Goal: Information Seeking & Learning: Learn about a topic

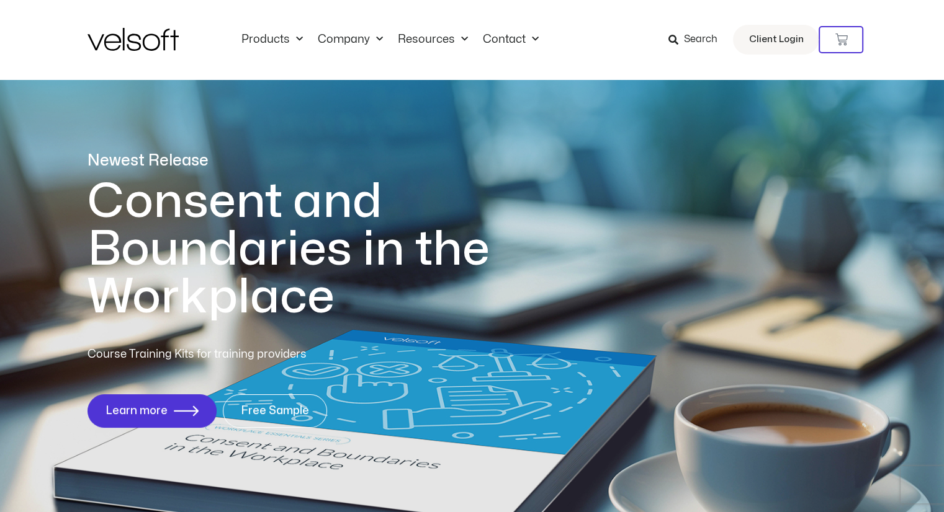
click at [687, 43] on span "Search" at bounding box center [700, 40] width 34 height 16
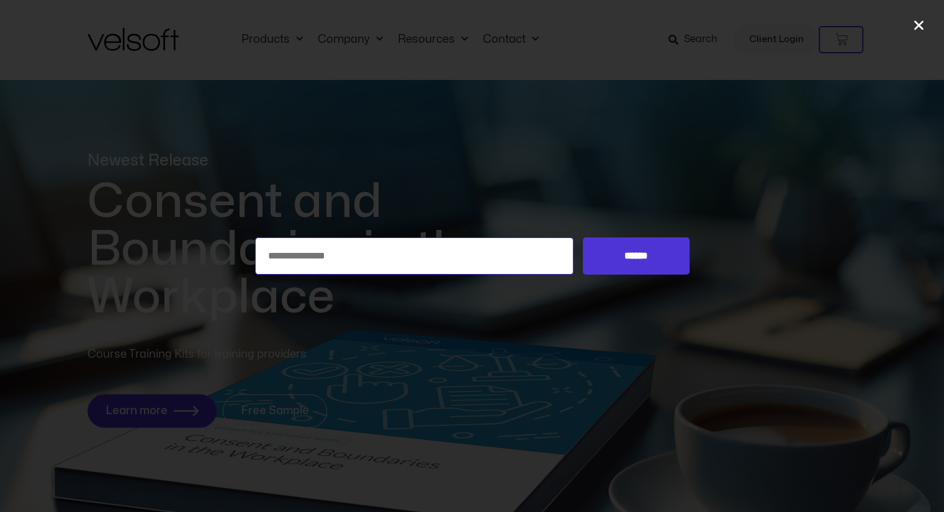
click at [454, 248] on input "Search for:" at bounding box center [414, 256] width 319 height 37
type input "*"
type input "********"
click at [613, 263] on input "******" at bounding box center [636, 256] width 106 height 37
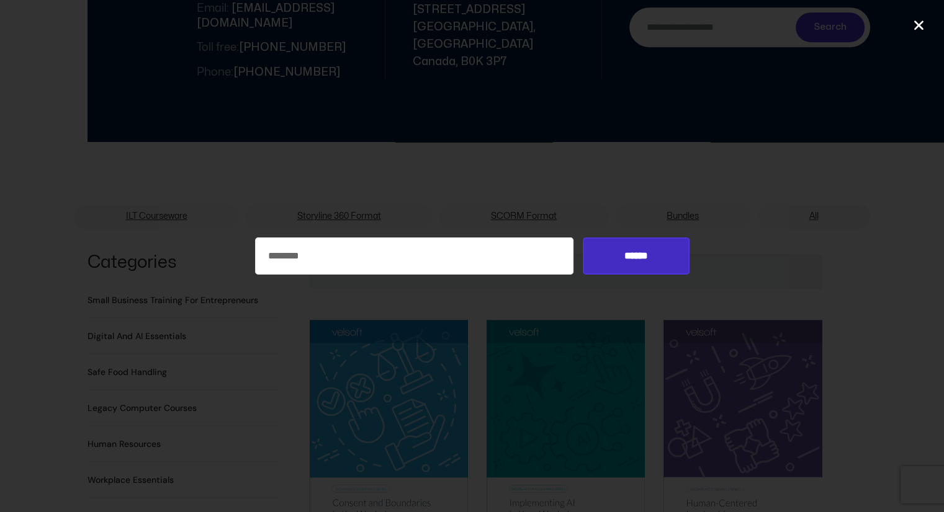
scroll to position [1129, 0]
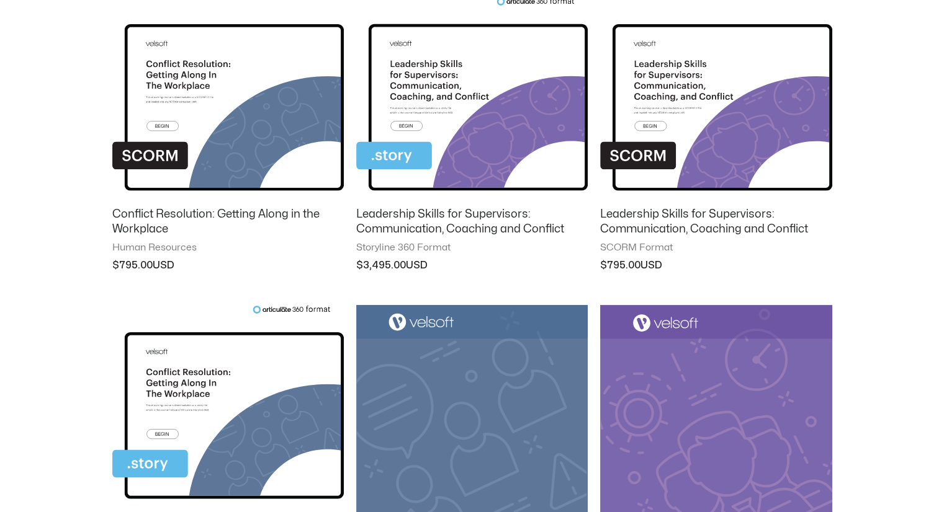
scroll to position [538, 0]
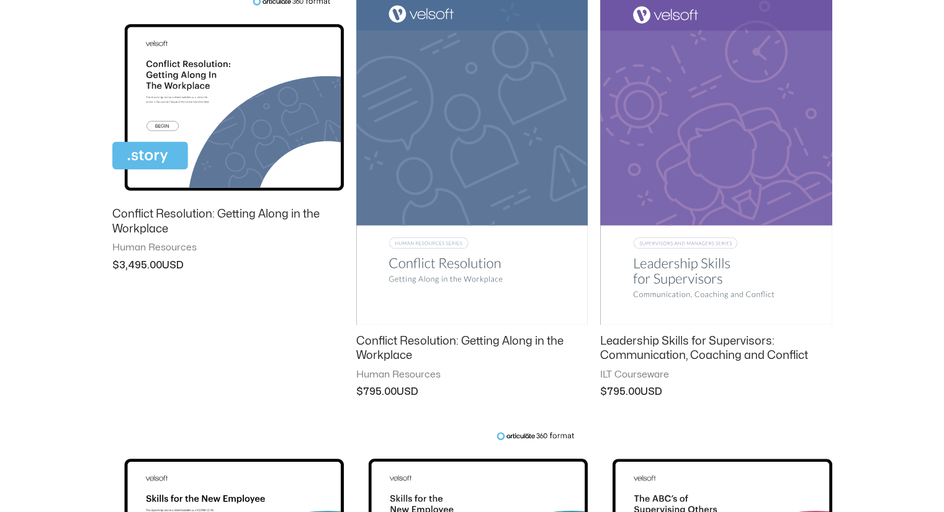
click at [778, 163] on img at bounding box center [715, 161] width 231 height 329
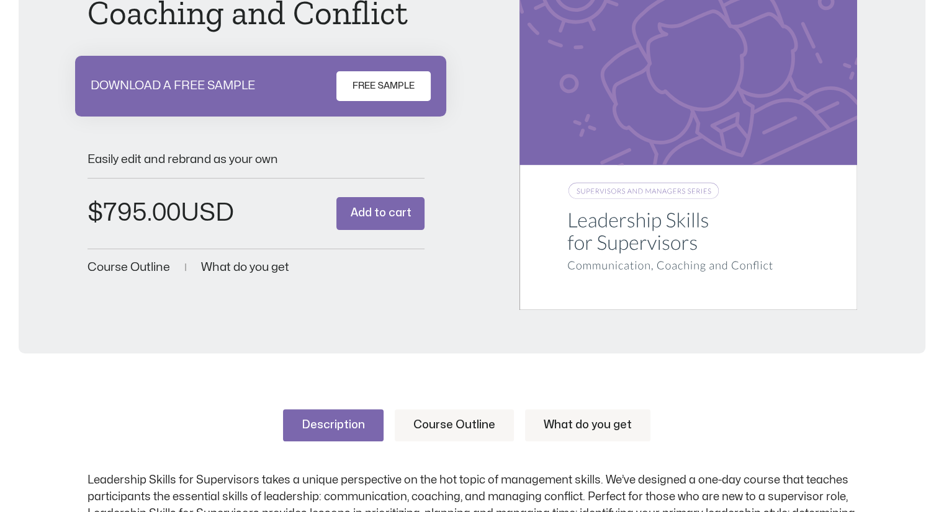
click at [454, 421] on link "Course Outline" at bounding box center [454, 425] width 119 height 32
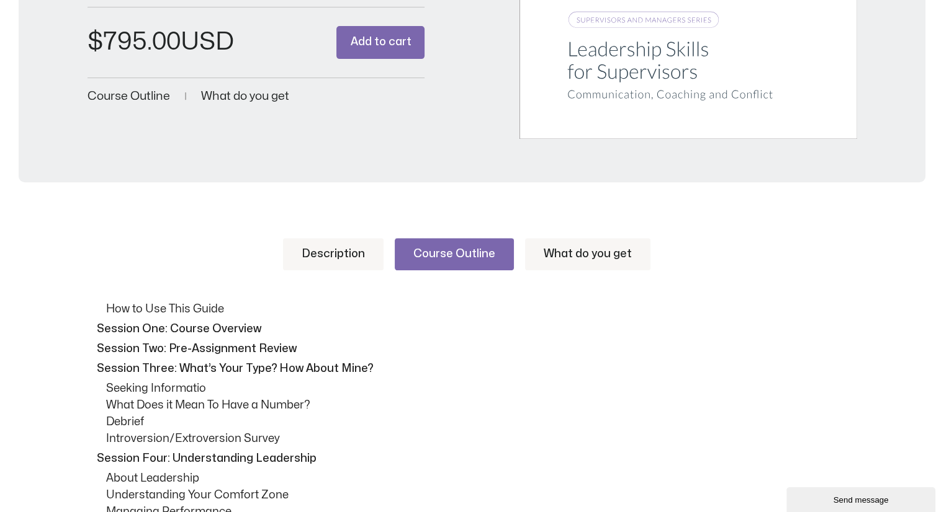
scroll to position [446, 0]
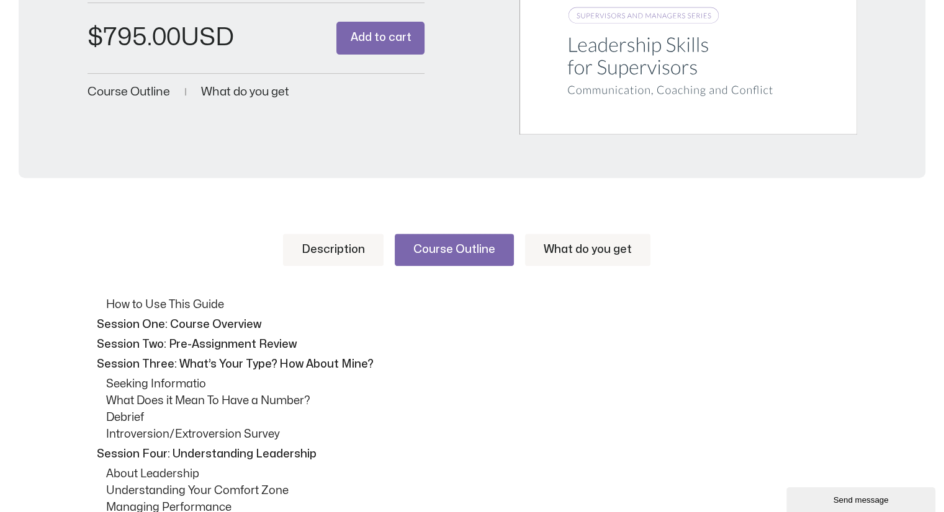
drag, startPoint x: 952, startPoint y: 76, endPoint x: 952, endPoint y: 115, distance: 38.5
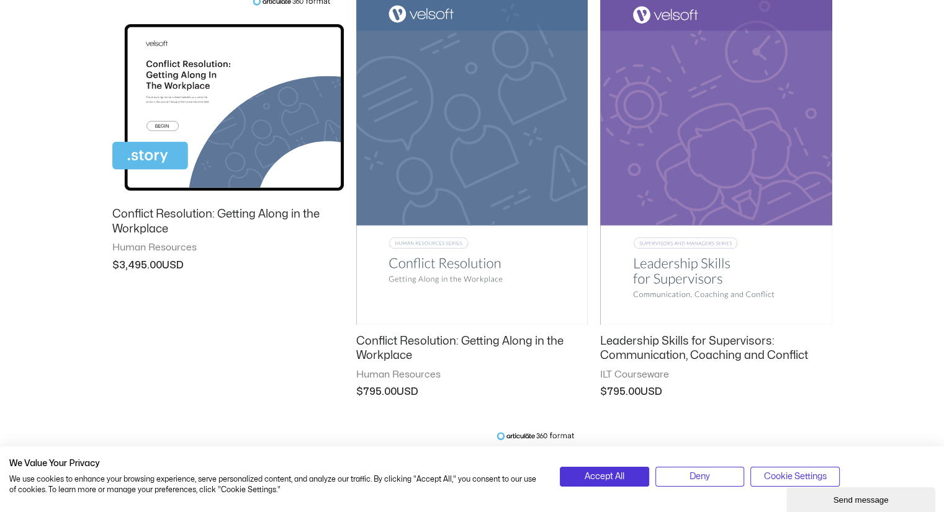
click at [491, 132] on img at bounding box center [471, 161] width 231 height 328
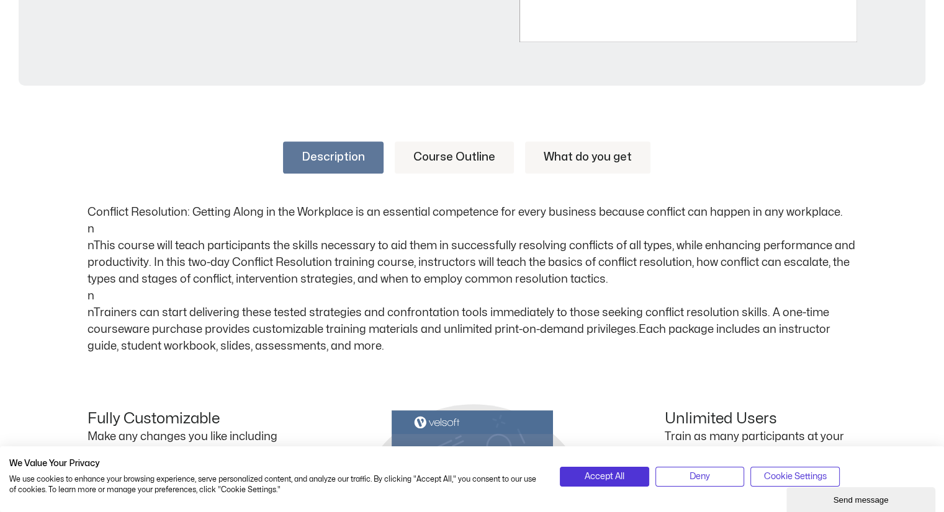
click at [454, 150] on link "Course Outline" at bounding box center [454, 157] width 119 height 32
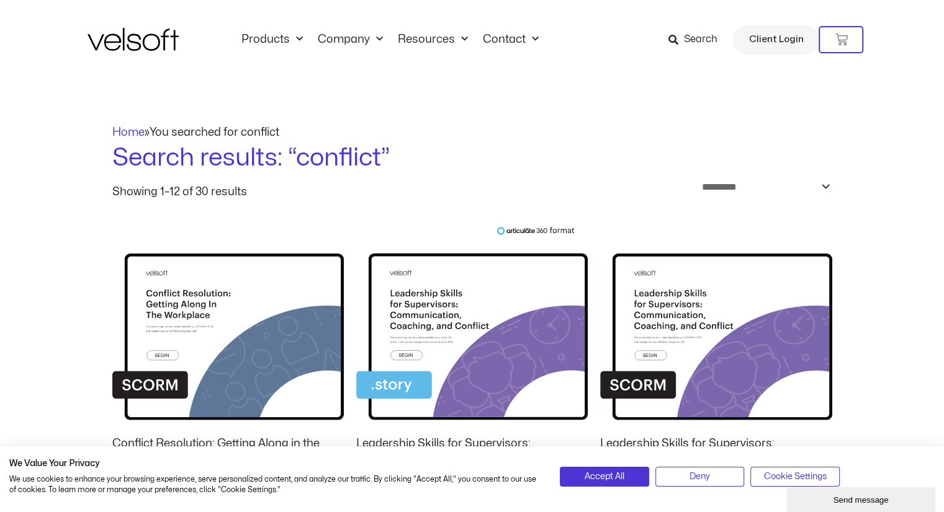
click at [673, 43] on icon at bounding box center [673, 40] width 10 height 10
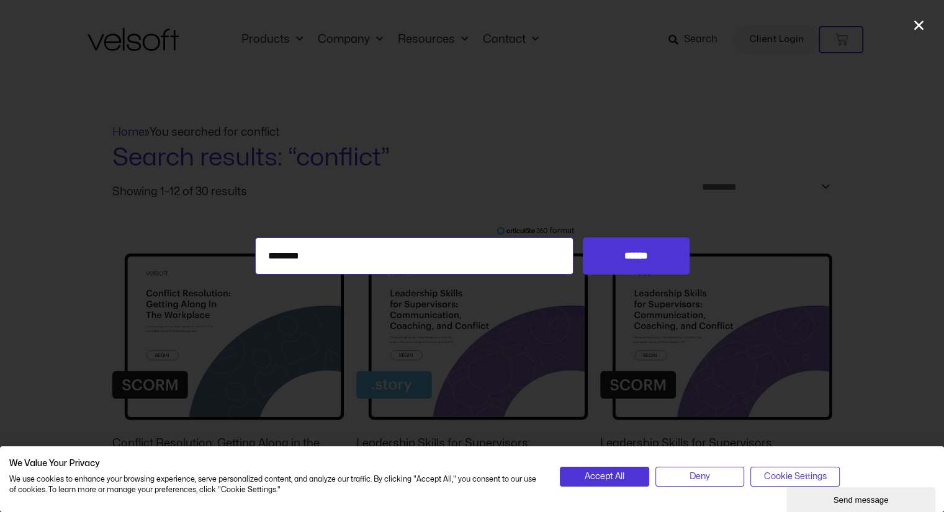
click at [488, 254] on input "********" at bounding box center [414, 256] width 319 height 37
type input "*"
type input "**********"
click at [583, 238] on input "******" at bounding box center [636, 256] width 106 height 37
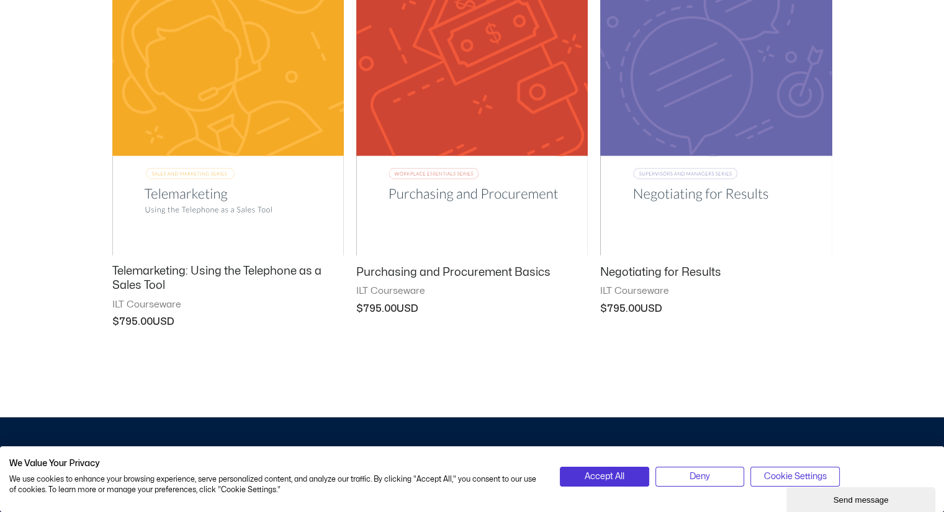
scroll to position [632, 0]
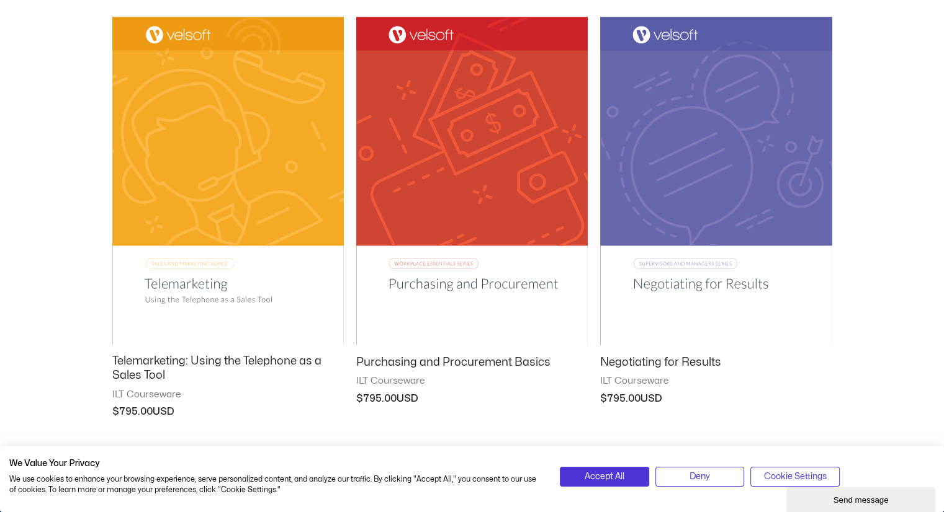
click at [787, 112] on img at bounding box center [715, 181] width 231 height 329
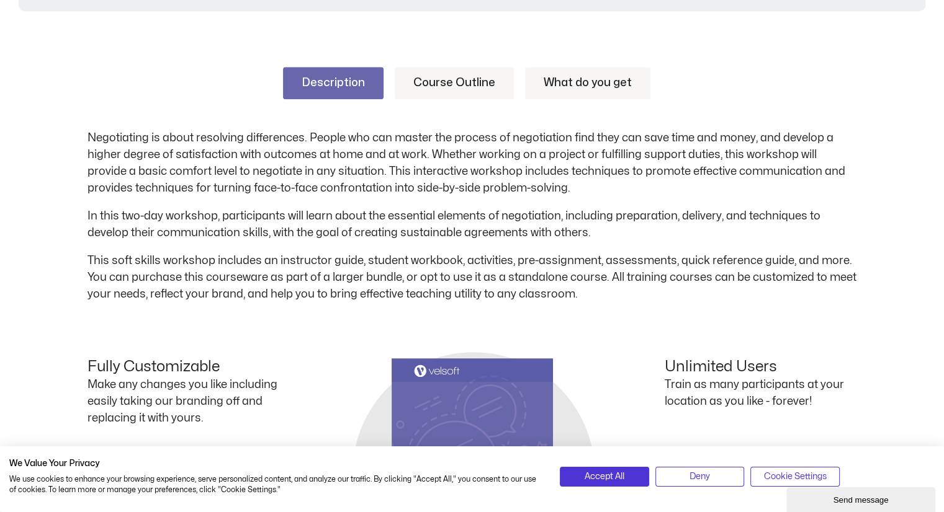
click at [427, 83] on link "Course Outline" at bounding box center [454, 83] width 119 height 32
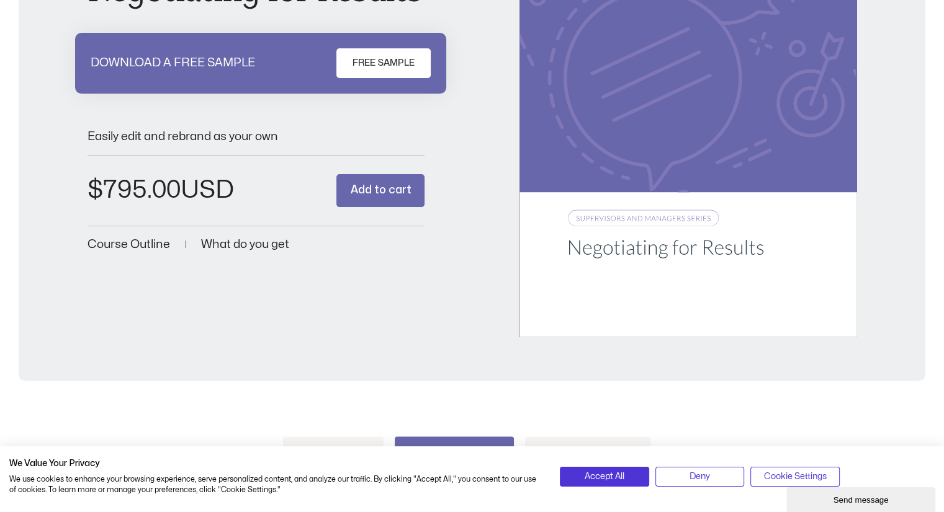
scroll to position [241, 0]
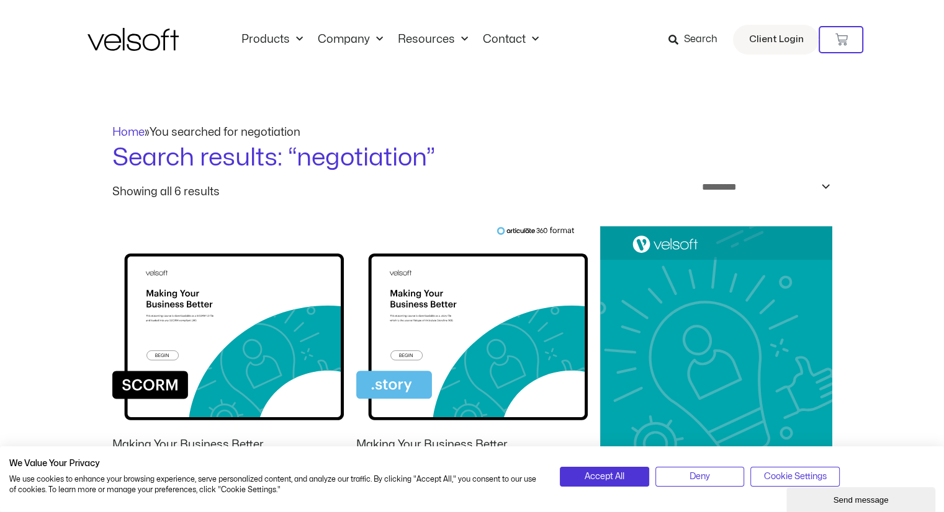
click at [677, 37] on icon at bounding box center [673, 40] width 10 height 10
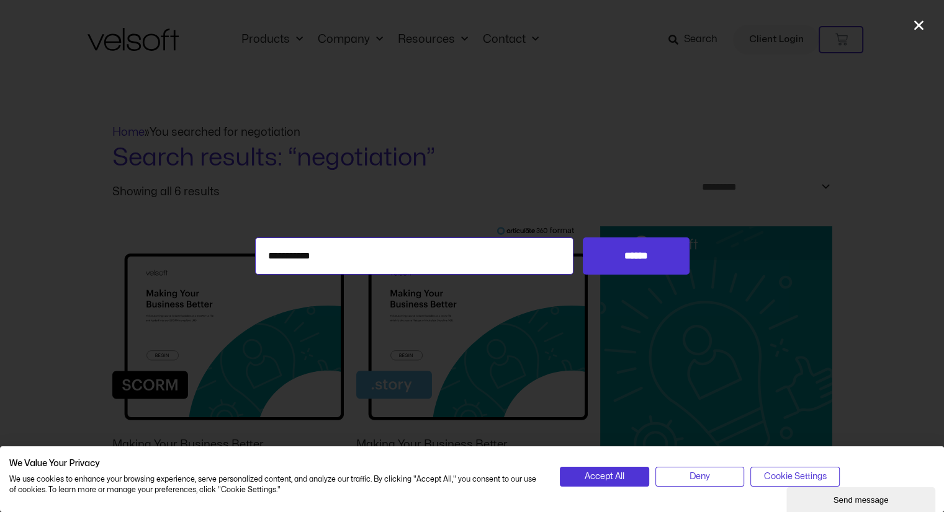
click at [512, 269] on input "**********" at bounding box center [414, 256] width 319 height 37
type input "*"
type input "**********"
click at [583, 238] on input "******" at bounding box center [636, 256] width 106 height 37
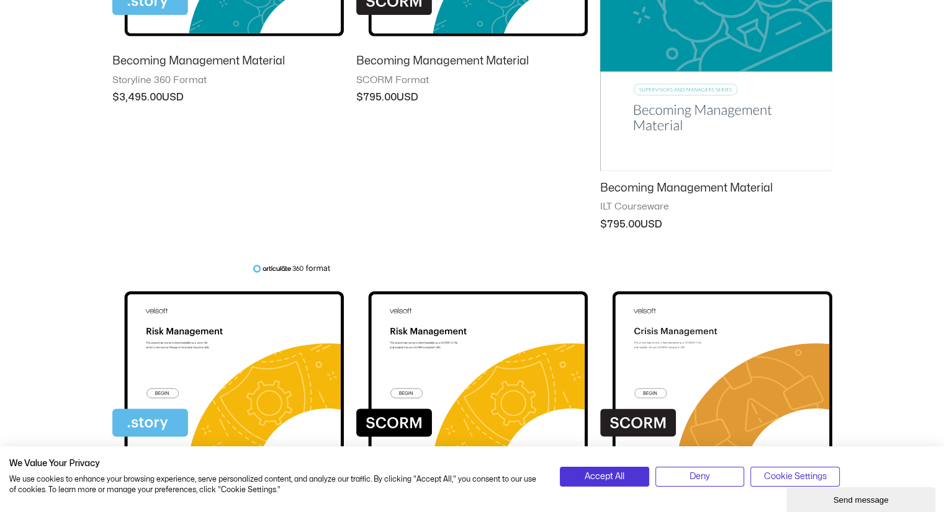
scroll to position [333, 0]
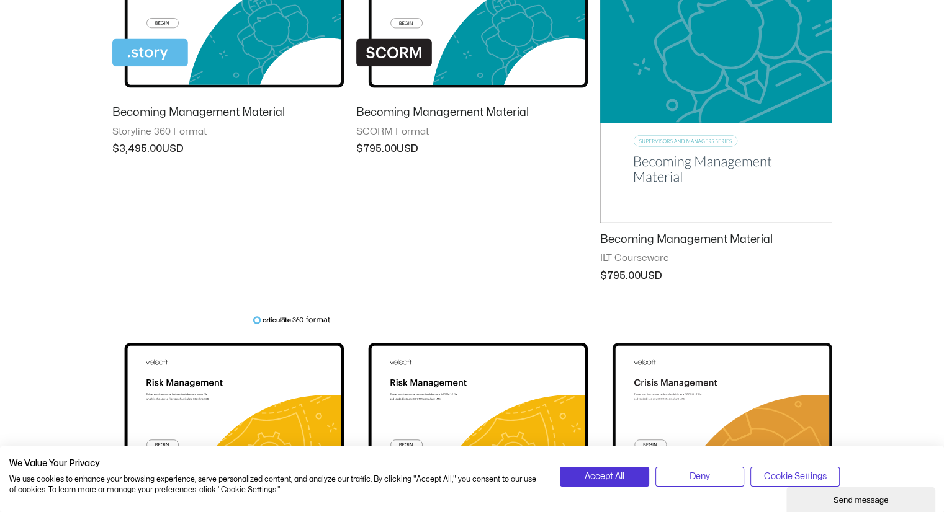
click at [761, 60] on img at bounding box center [715, 58] width 231 height 329
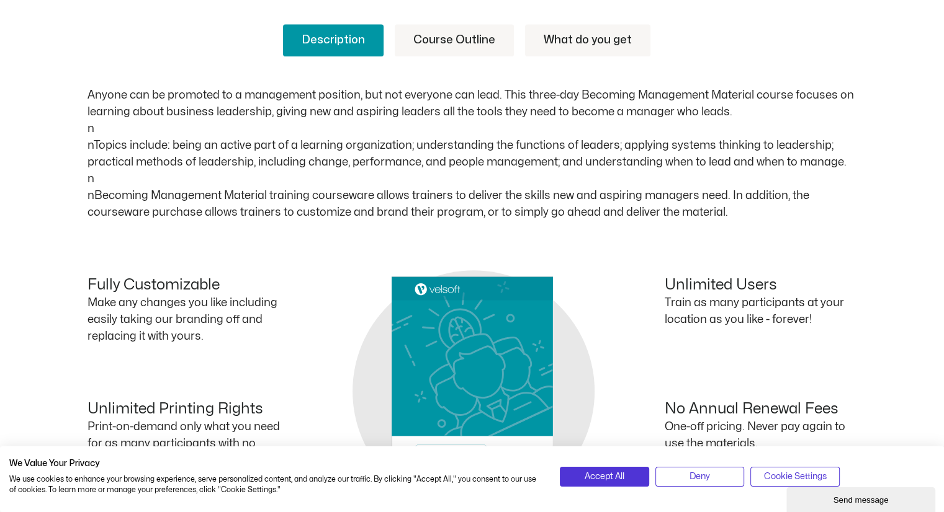
scroll to position [566, 0]
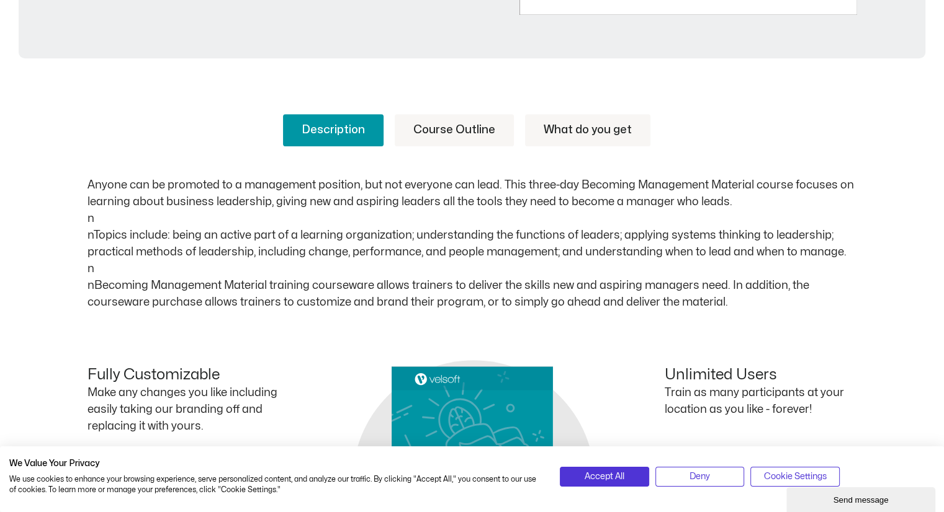
click at [435, 140] on link "Course Outline" at bounding box center [454, 130] width 119 height 32
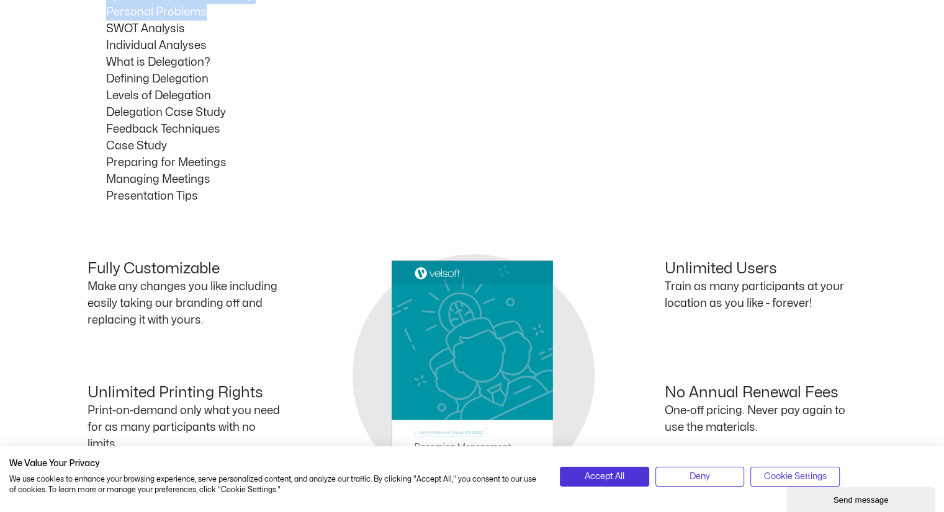
scroll to position [1107, 0]
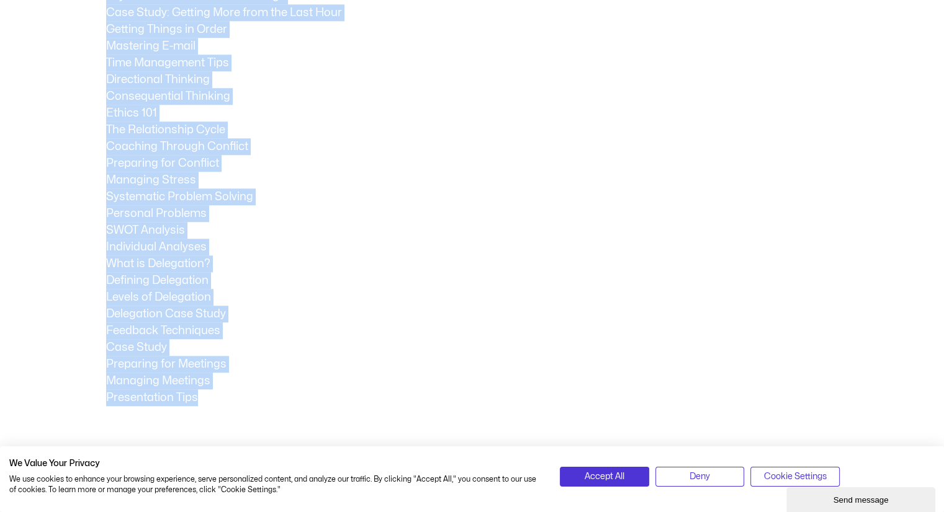
drag, startPoint x: 104, startPoint y: 76, endPoint x: 239, endPoint y: 399, distance: 349.8
click at [239, 399] on div "What is a Learning Organization? Are You a Lifelong Learner? What is Personal M…" at bounding box center [471, 21] width 769 height 771
copy div "What is a Learning Organization? Are You a Lifelong Learner? What is Personal M…"
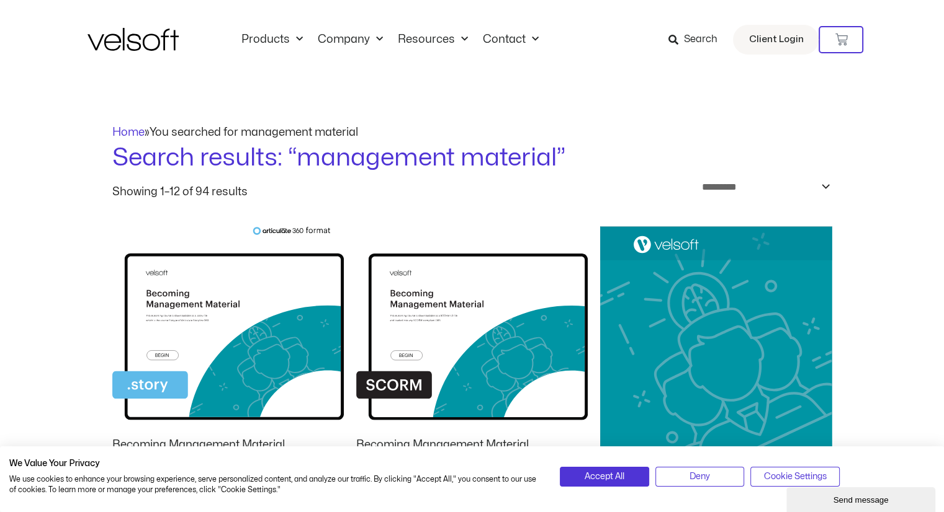
click at [690, 43] on span "Search" at bounding box center [700, 40] width 34 height 16
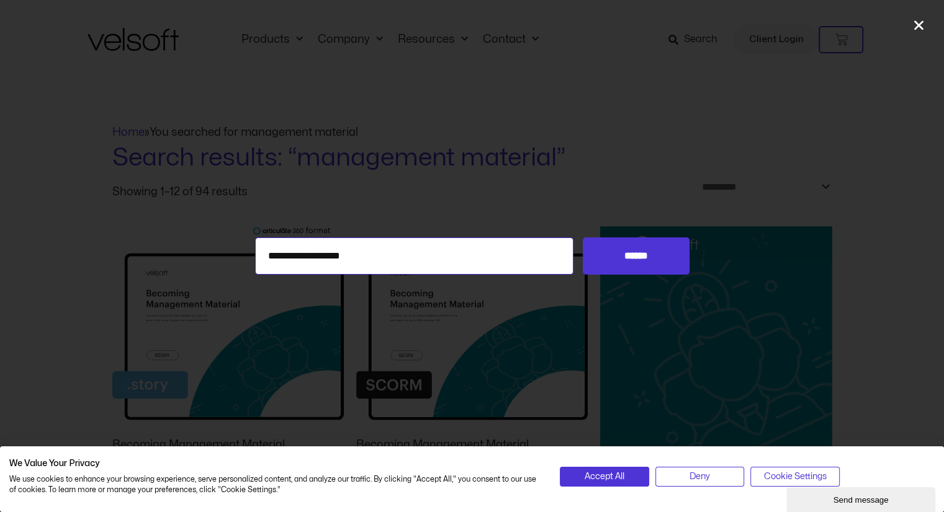
click at [450, 241] on input "**********" at bounding box center [414, 256] width 319 height 37
type input "*"
type input "**********"
click at [626, 249] on input "******" at bounding box center [636, 256] width 106 height 37
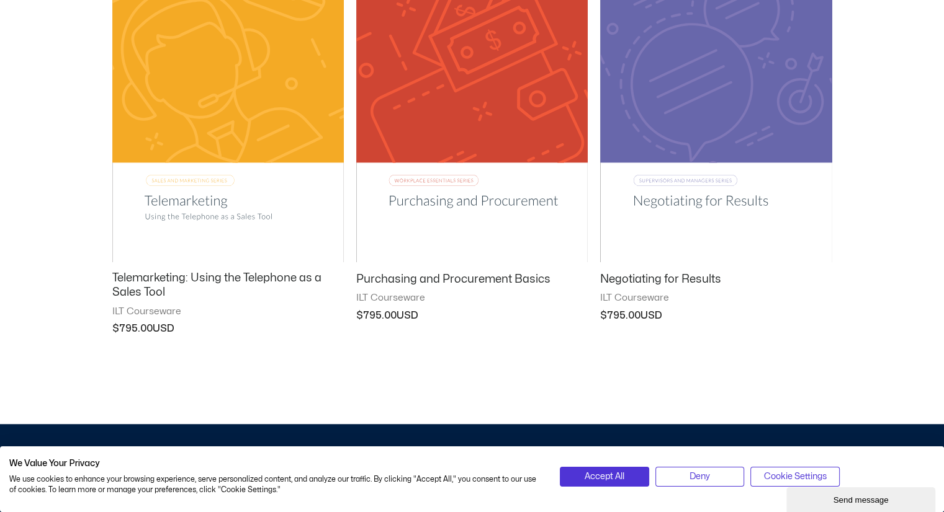
scroll to position [717, 0]
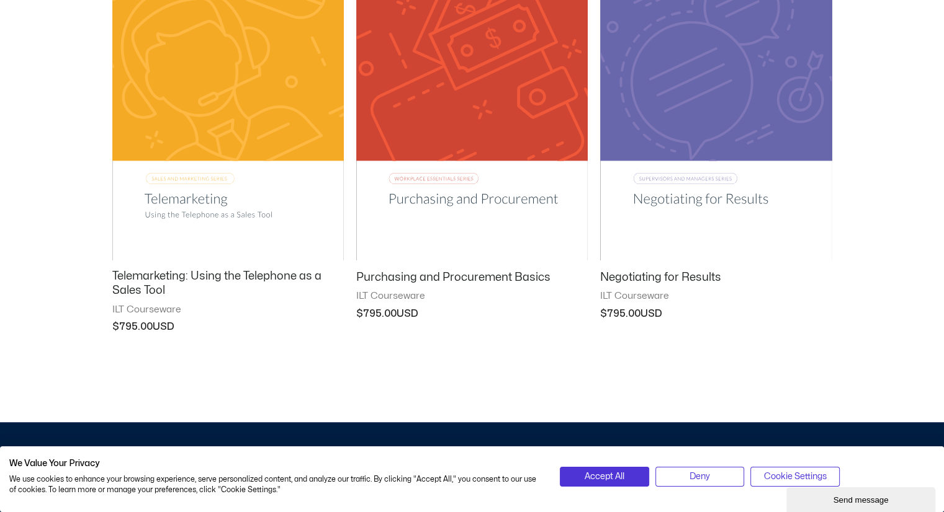
click at [774, 144] on img at bounding box center [715, 96] width 231 height 329
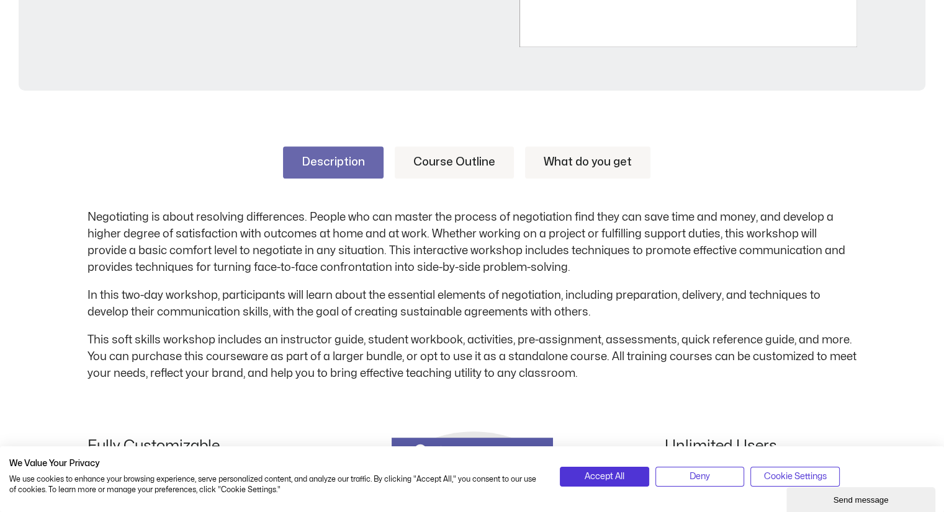
click at [487, 164] on link "Course Outline" at bounding box center [454, 162] width 119 height 32
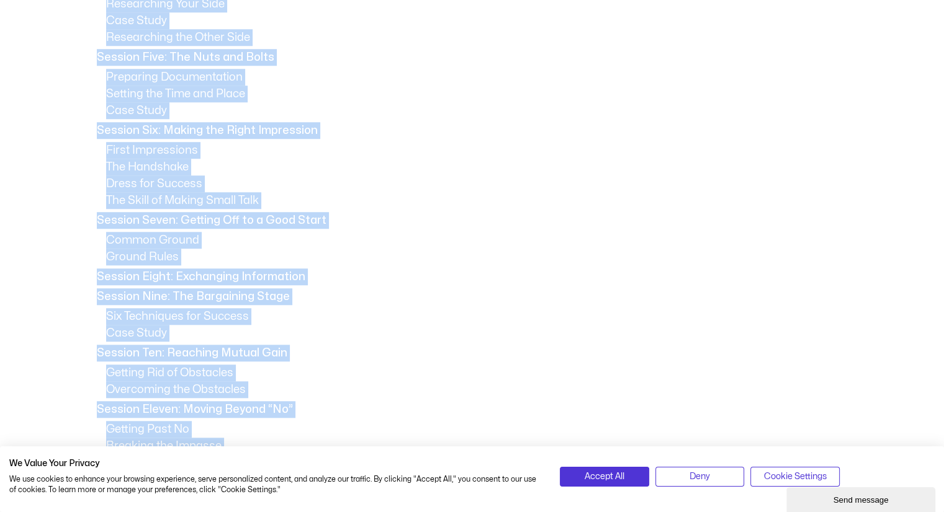
scroll to position [1402, 0]
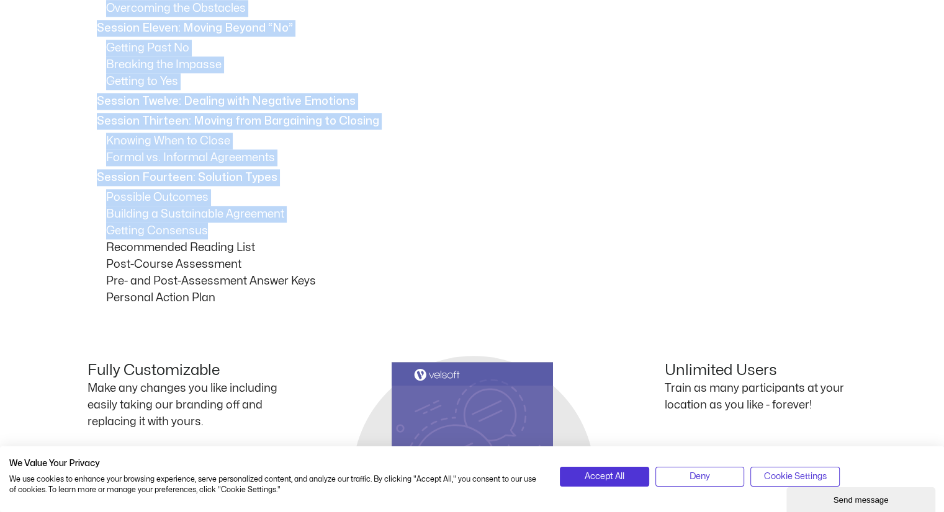
drag, startPoint x: 94, startPoint y: 256, endPoint x: 259, endPoint y: 225, distance: 167.9
copy div "Session Two: What is Negotiation? Defining Negotiation Types of Negotiation Pos…"
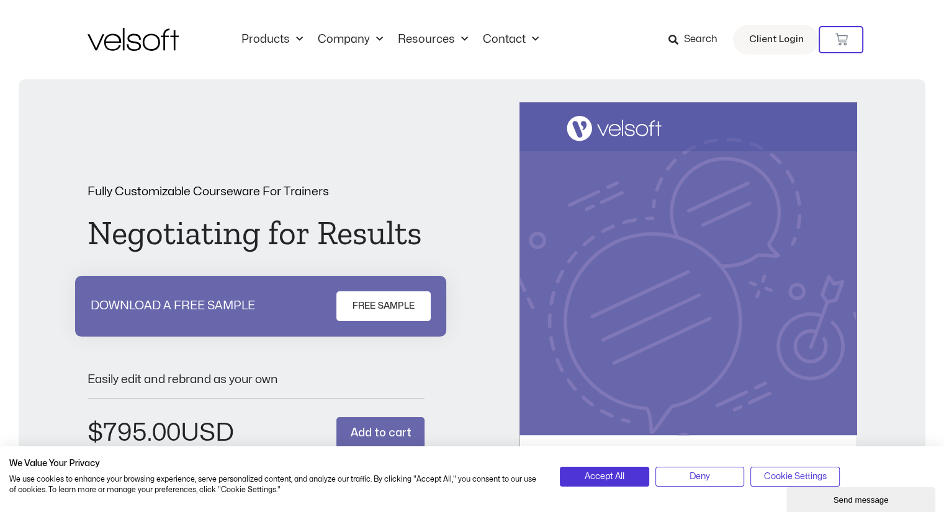
click at [684, 38] on span "Search" at bounding box center [692, 40] width 49 height 16
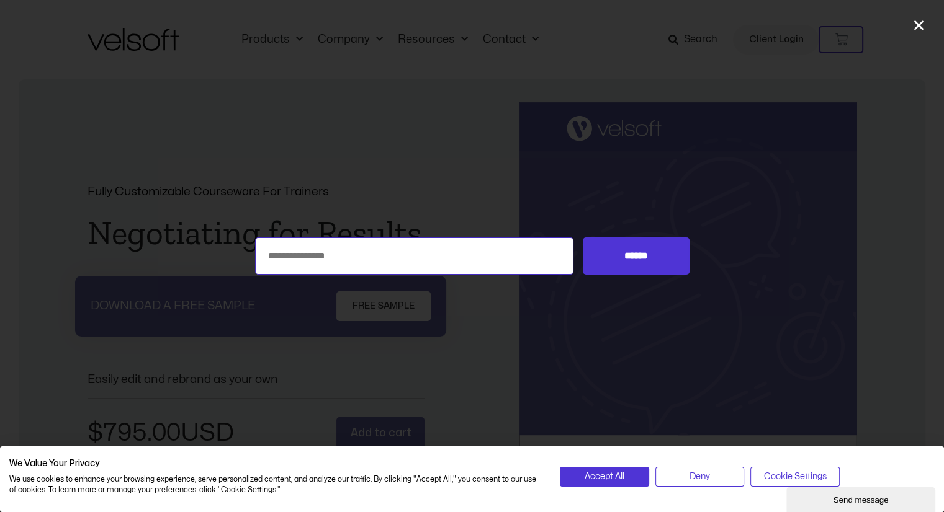
click at [486, 254] on input "Search for:" at bounding box center [414, 256] width 319 height 37
type input "**********"
click at [583, 238] on input "******" at bounding box center [636, 256] width 106 height 37
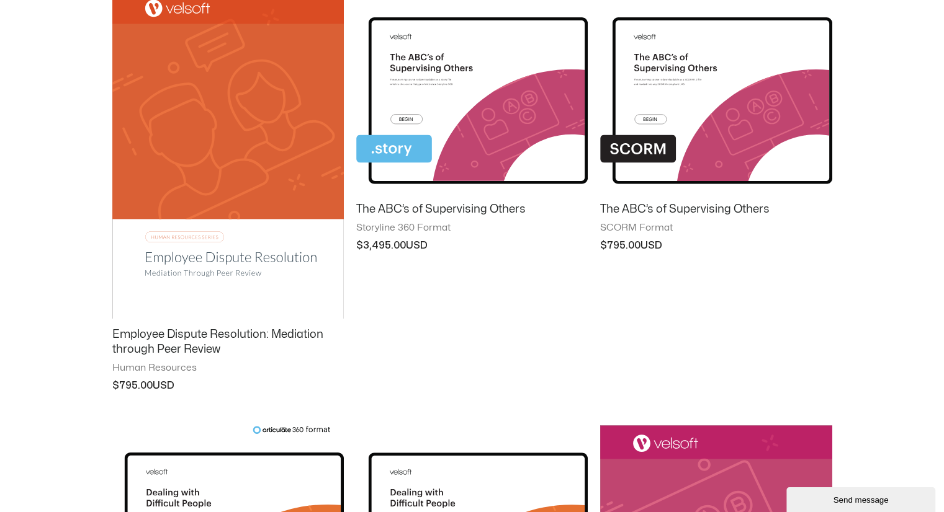
scroll to position [669, 0]
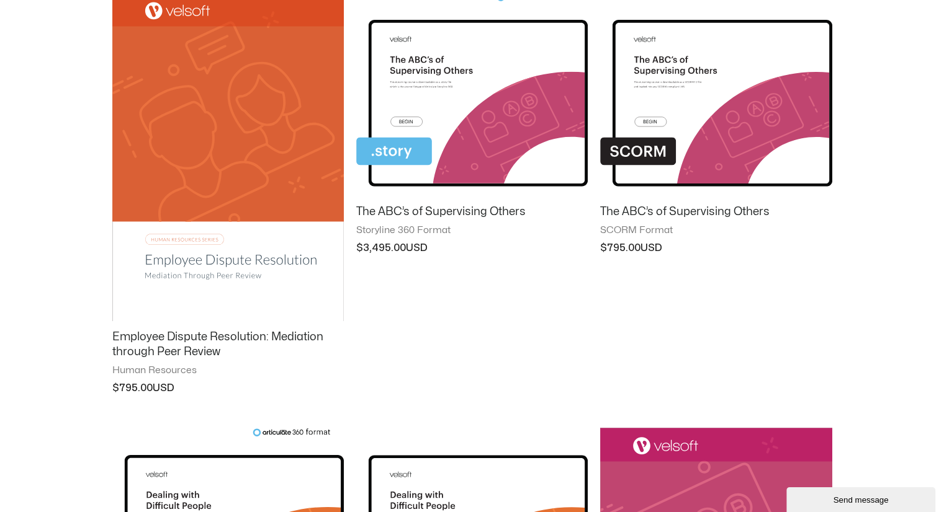
click at [782, 154] on img at bounding box center [715, 94] width 231 height 202
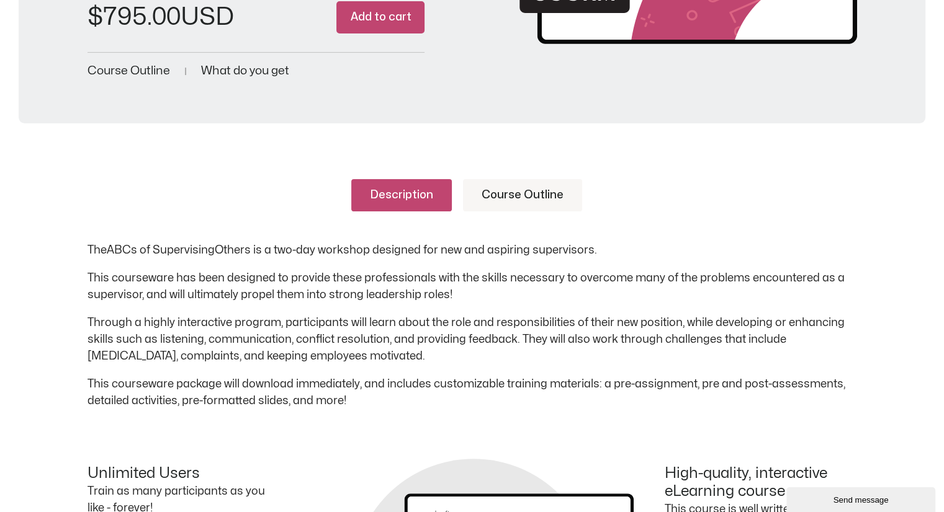
click at [522, 200] on link "Course Outline" at bounding box center [522, 195] width 119 height 32
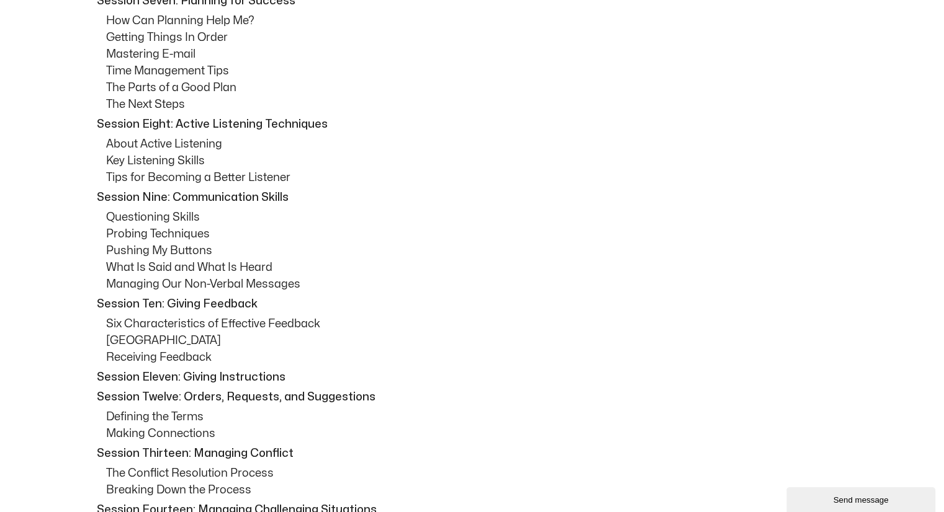
scroll to position [325, 0]
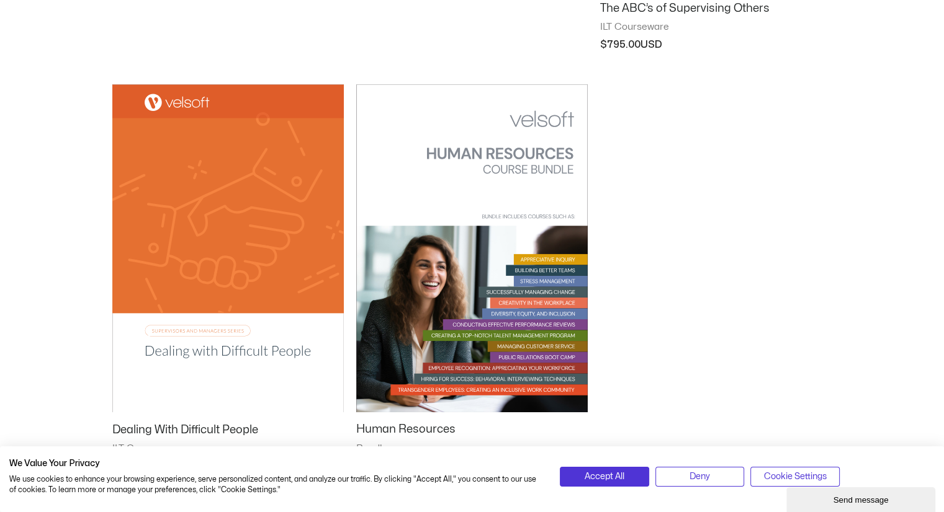
scroll to position [1432, 0]
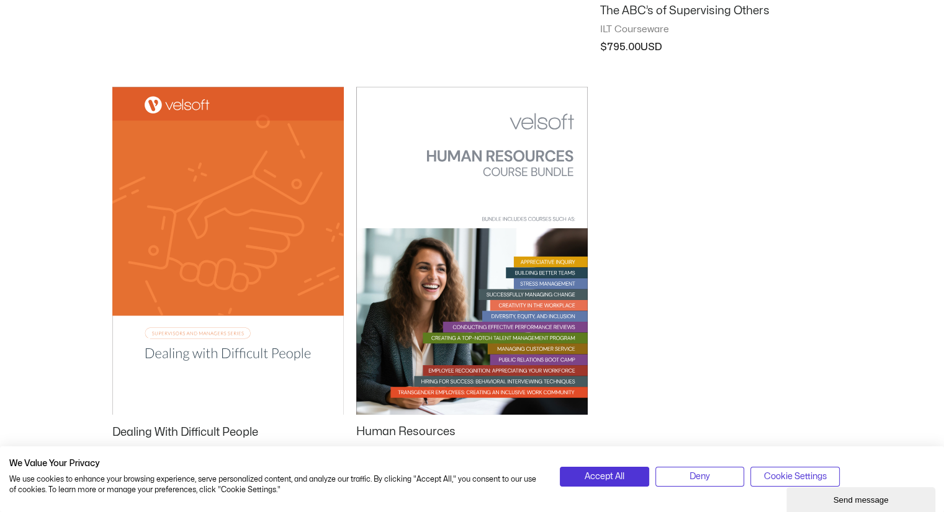
click at [292, 258] on img at bounding box center [227, 251] width 231 height 328
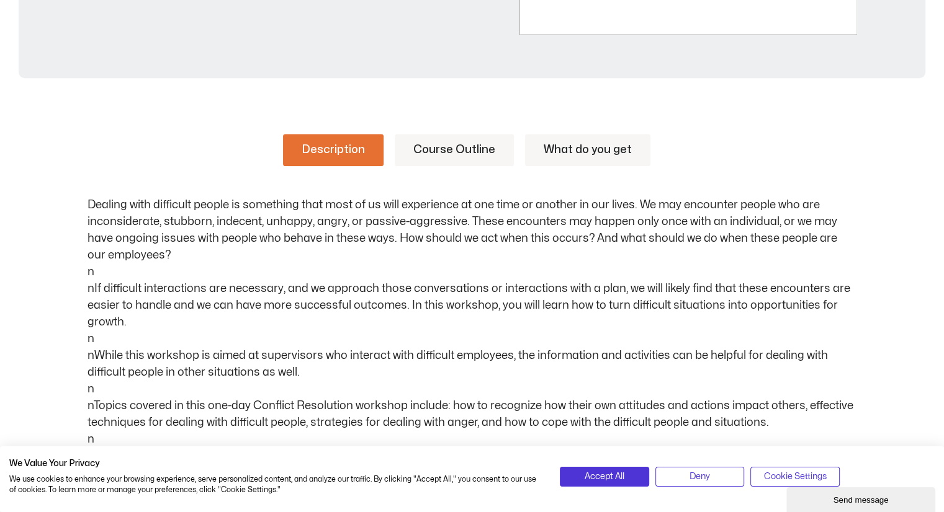
click at [457, 150] on link "Course Outline" at bounding box center [454, 150] width 119 height 32
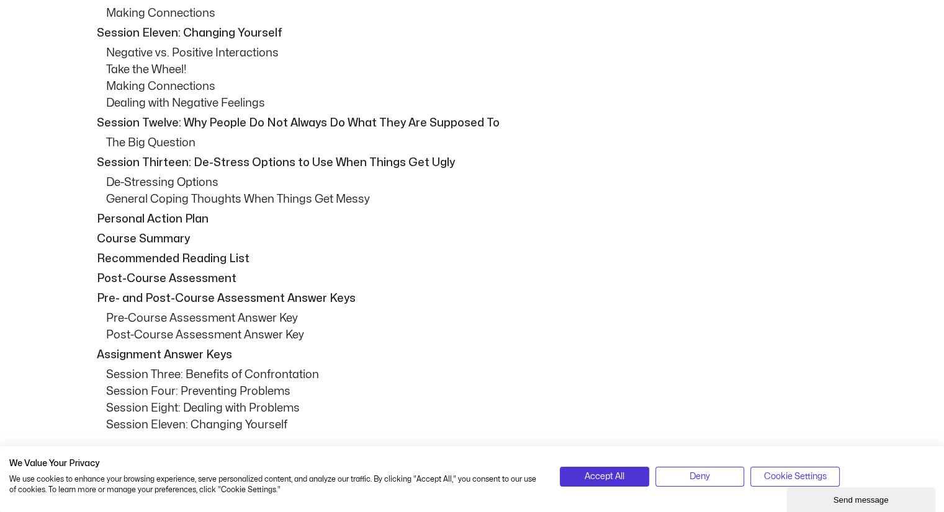
scroll to position [1538, 0]
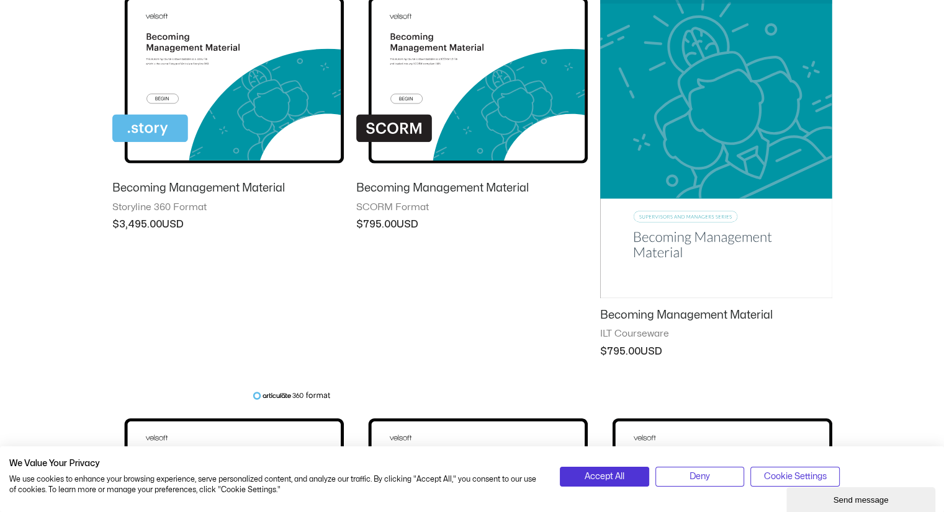
scroll to position [255, 0]
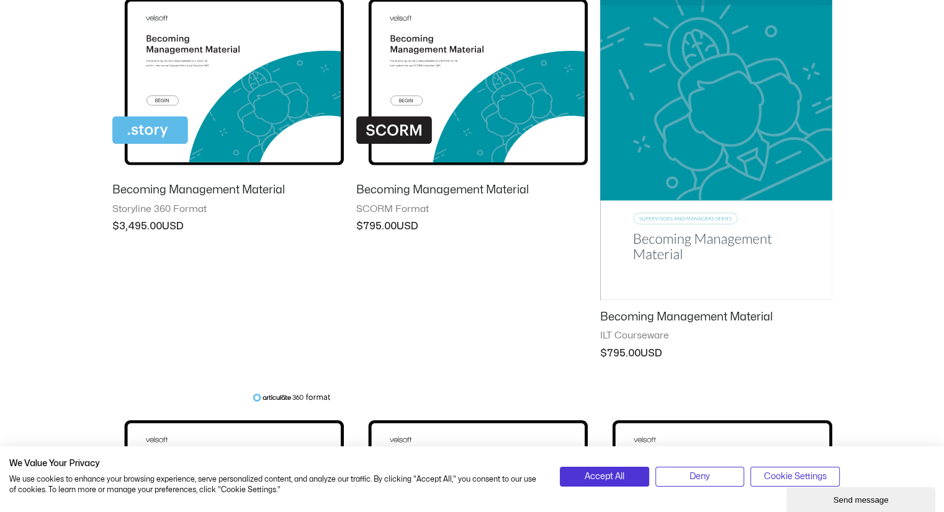
click at [755, 105] on img at bounding box center [715, 135] width 231 height 329
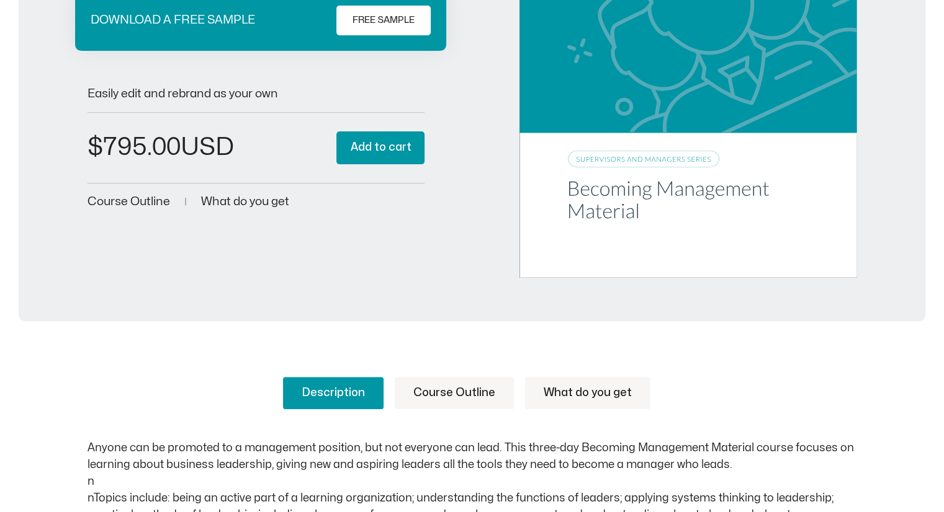
scroll to position [383, 0]
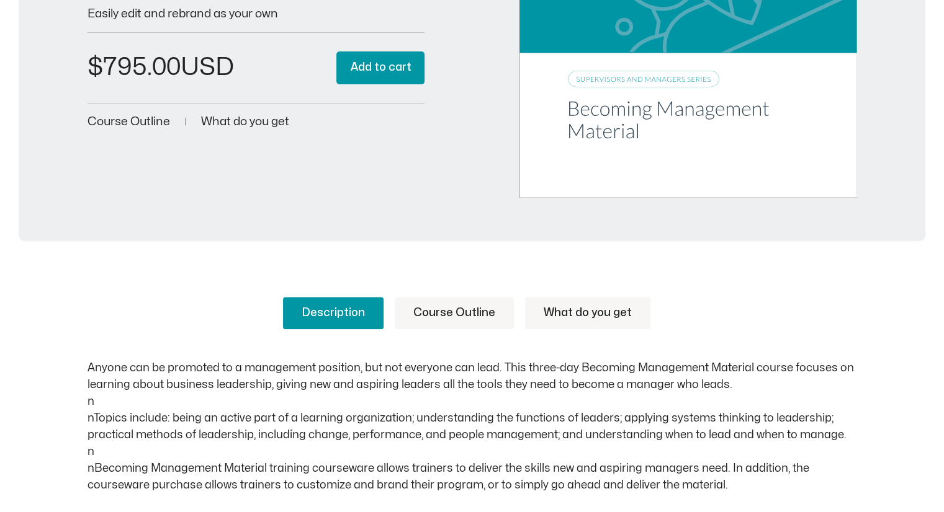
click at [447, 302] on link "Course Outline" at bounding box center [454, 313] width 119 height 32
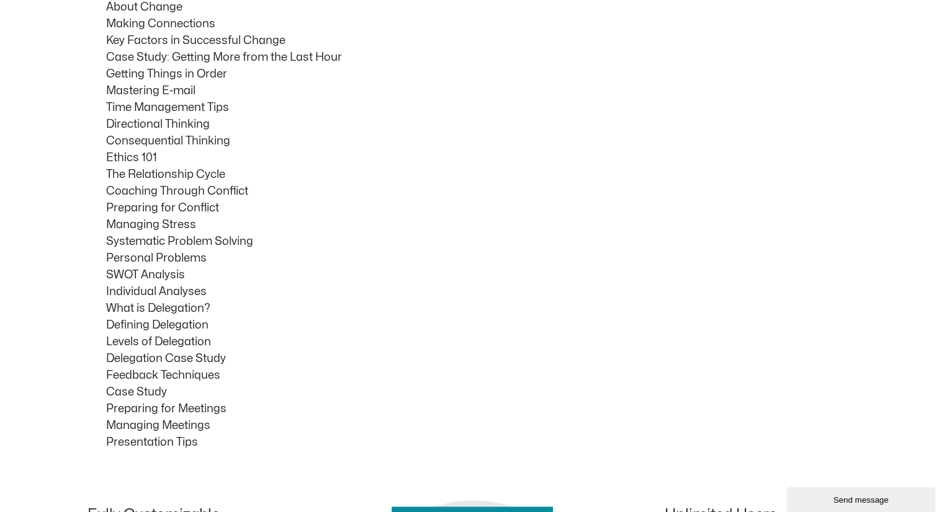
scroll to position [1060, 0]
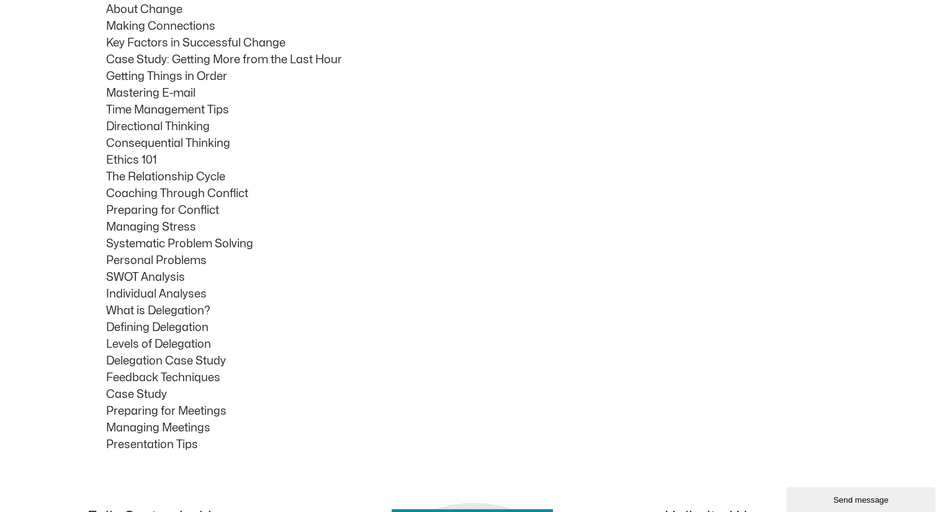
drag, startPoint x: 945, startPoint y: 103, endPoint x: 949, endPoint y: 240, distance: 137.2
click at [943, 240] on html "Save 70% on Storyline courses, valid until Monday, August 25, 2025 at 9:00 AM ×…" at bounding box center [472, 151] width 944 height 2422
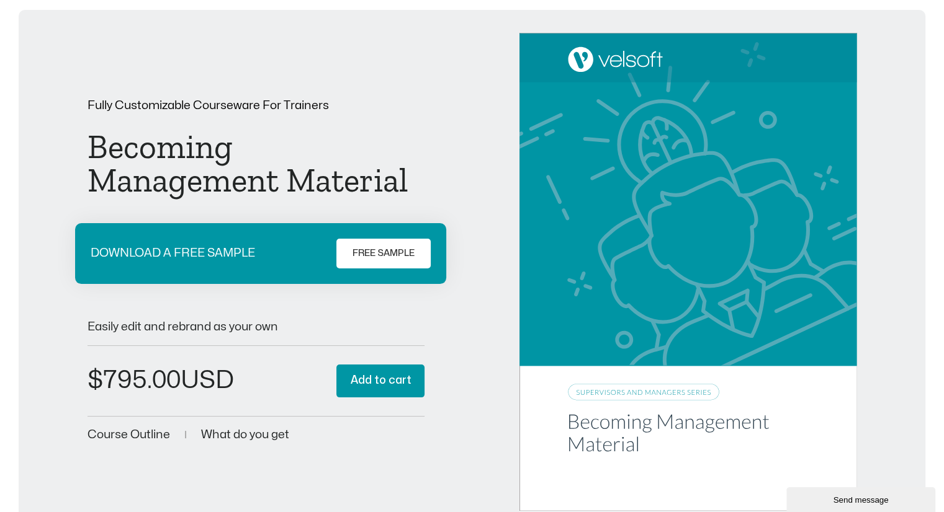
scroll to position [0, 0]
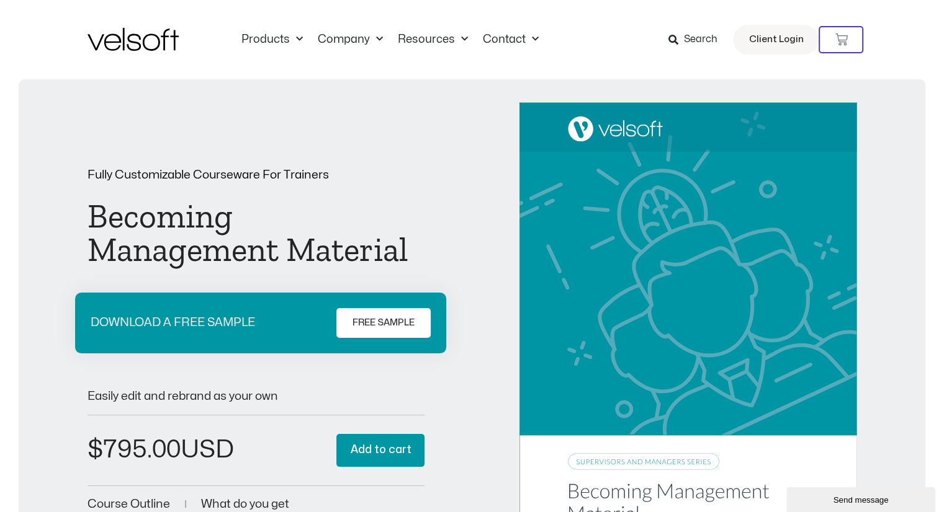
click at [674, 48] on link "Search" at bounding box center [697, 39] width 58 height 21
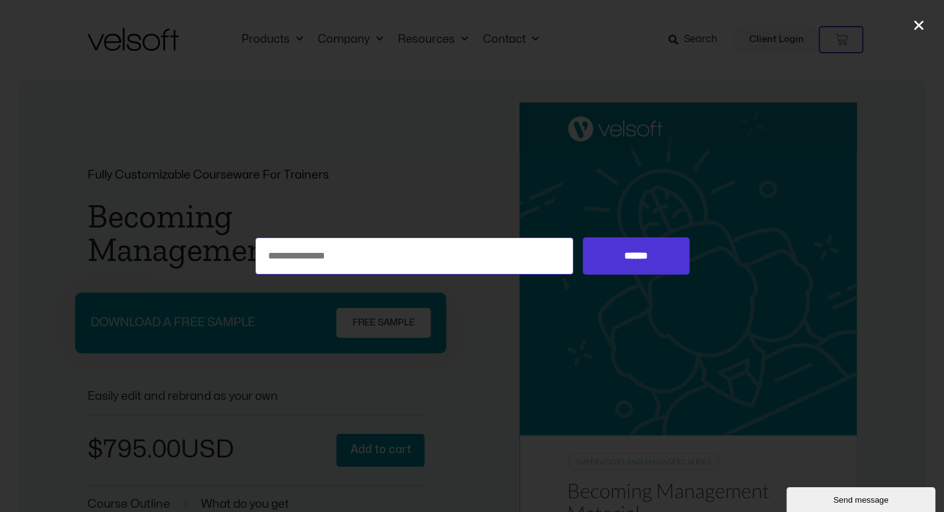
click at [398, 260] on input "Search for:" at bounding box center [414, 256] width 319 height 37
type input "**********"
click at [617, 270] on input "******" at bounding box center [636, 256] width 106 height 37
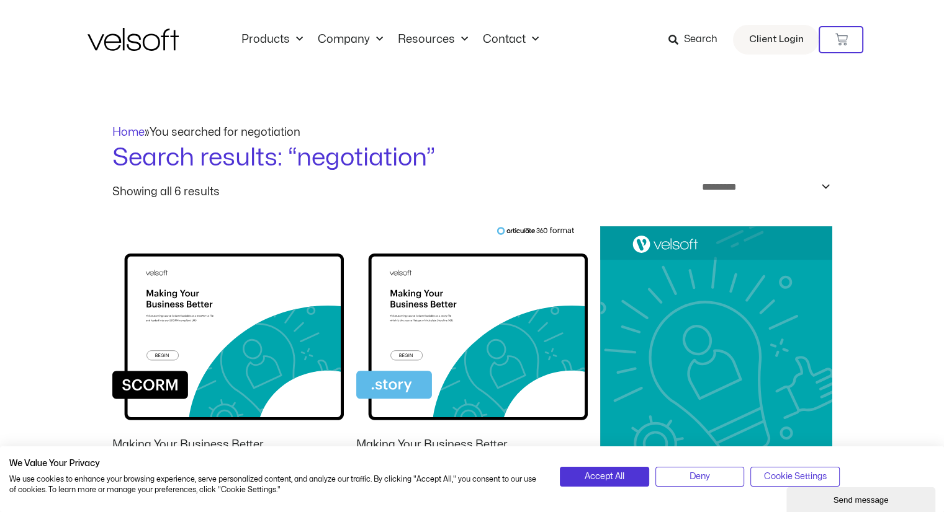
scroll to position [371, 0]
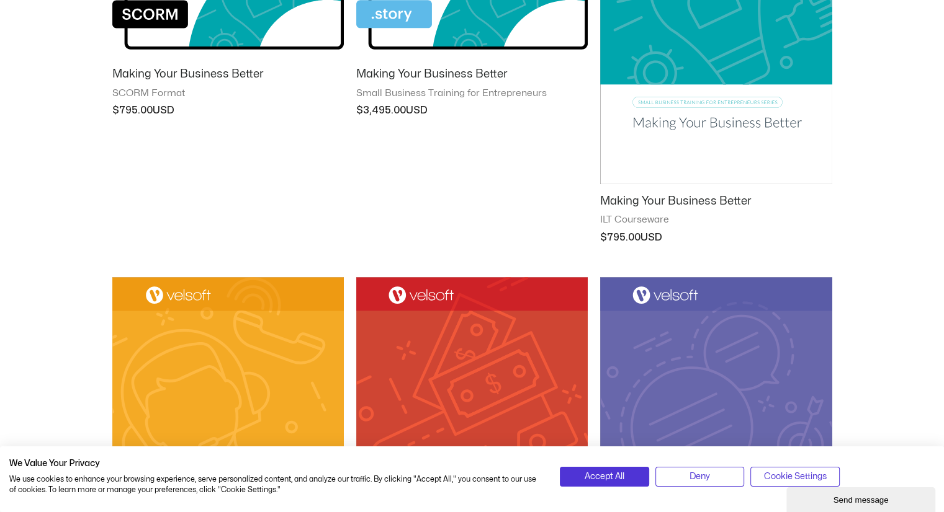
click at [772, 58] on img at bounding box center [715, 19] width 231 height 329
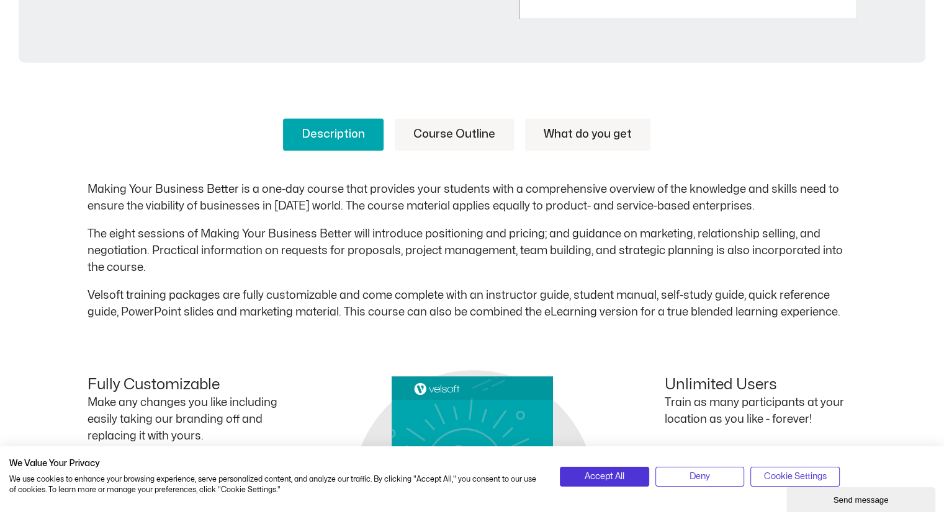
scroll to position [560, 0]
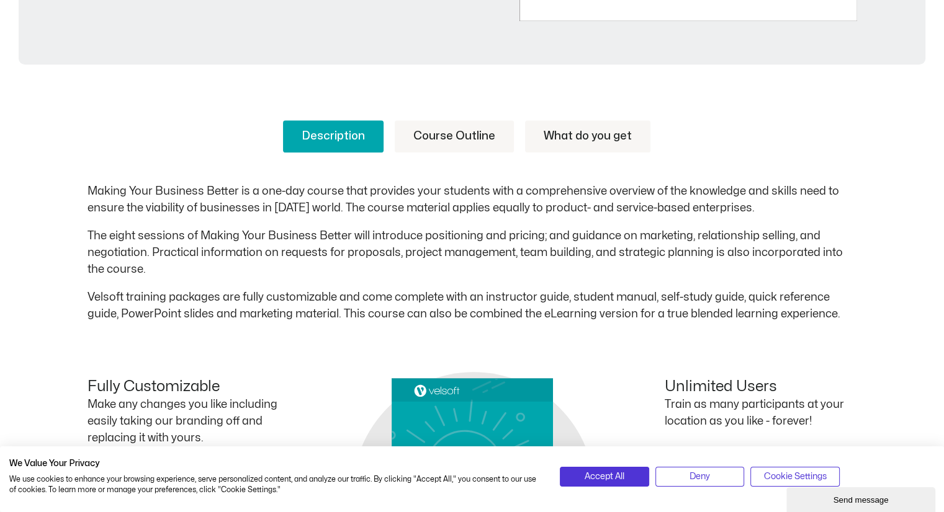
drag, startPoint x: 949, startPoint y: 75, endPoint x: 946, endPoint y: 228, distance: 153.3
click at [943, 228] on html "Save 70% on Storyline courses, valid until Monday, August 25, 2025 at 9:00 AM ×…" at bounding box center [472, 335] width 944 height 1791
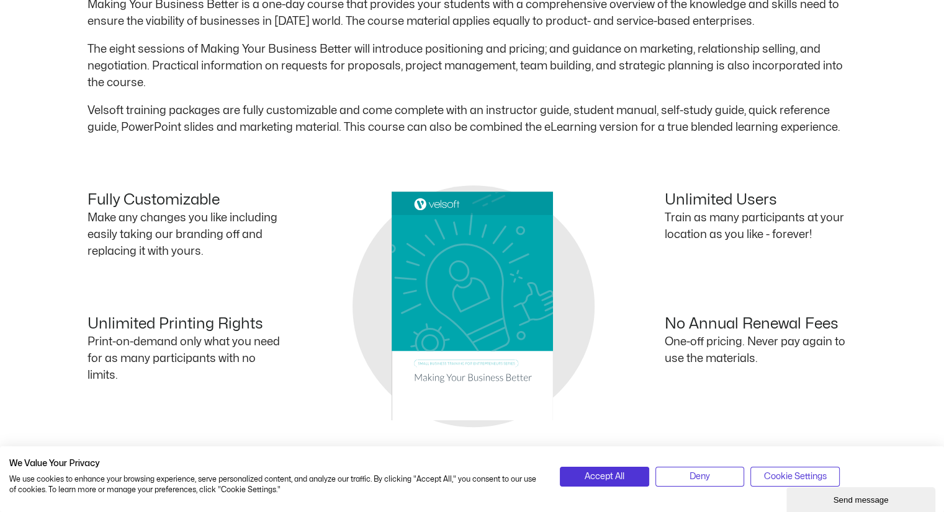
scroll to position [0, 0]
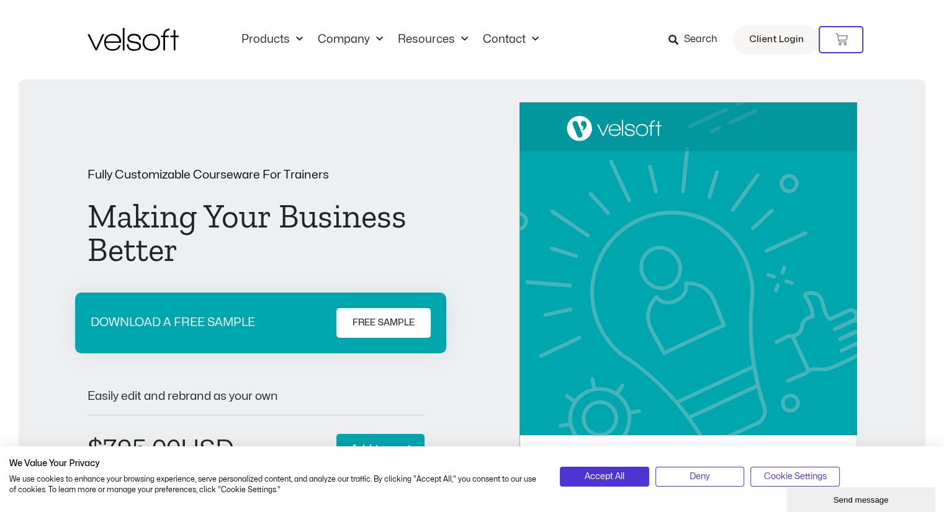
click at [703, 39] on span "Search" at bounding box center [700, 40] width 34 height 16
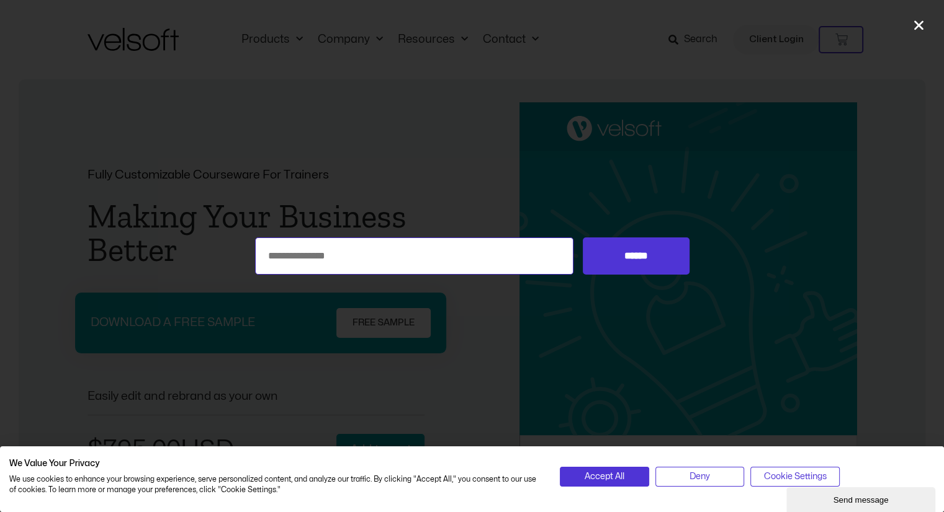
click at [463, 243] on input "Search for:" at bounding box center [414, 256] width 319 height 37
click at [441, 264] on input "Search for:" at bounding box center [414, 256] width 319 height 37
type input "**********"
click at [583, 238] on input "******" at bounding box center [636, 256] width 106 height 37
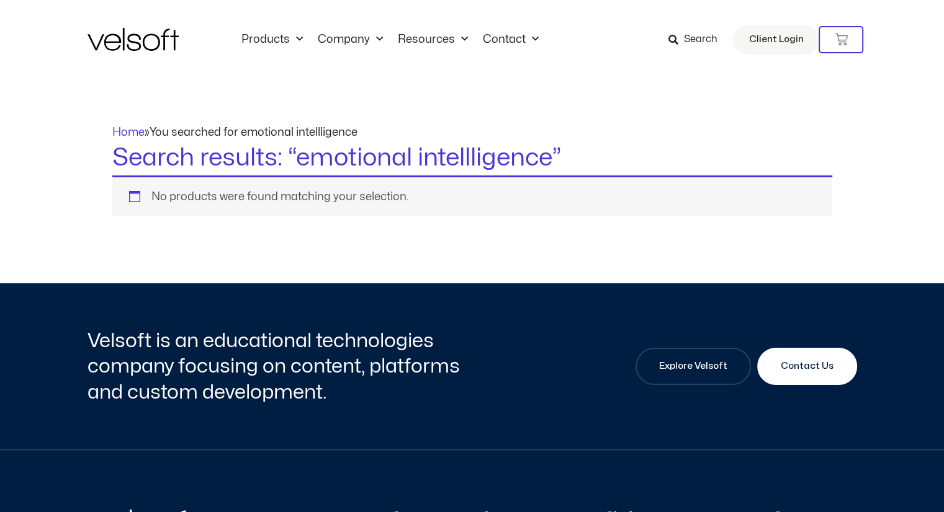
click at [685, 36] on span "Search" at bounding box center [692, 40] width 49 height 16
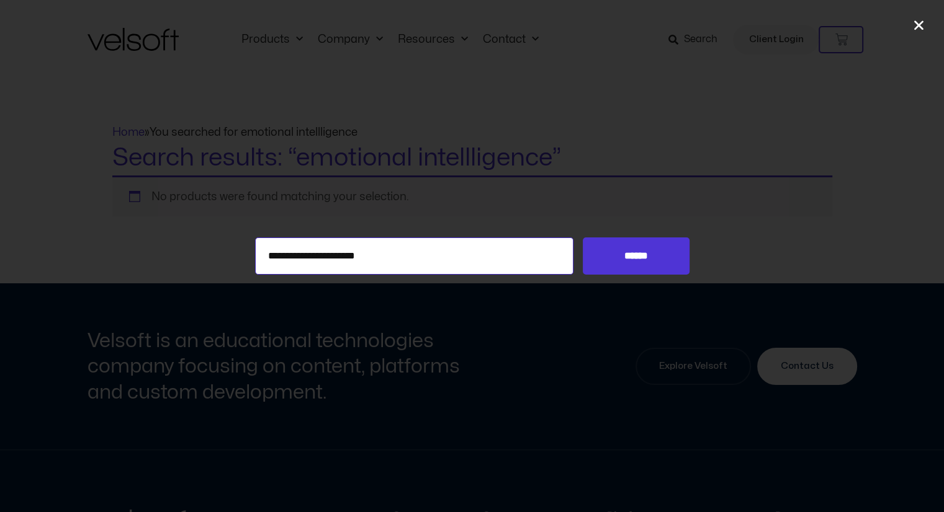
click at [479, 259] on input "**********" at bounding box center [414, 256] width 319 height 37
type input "*********"
click at [583, 238] on input "******" at bounding box center [636, 256] width 106 height 37
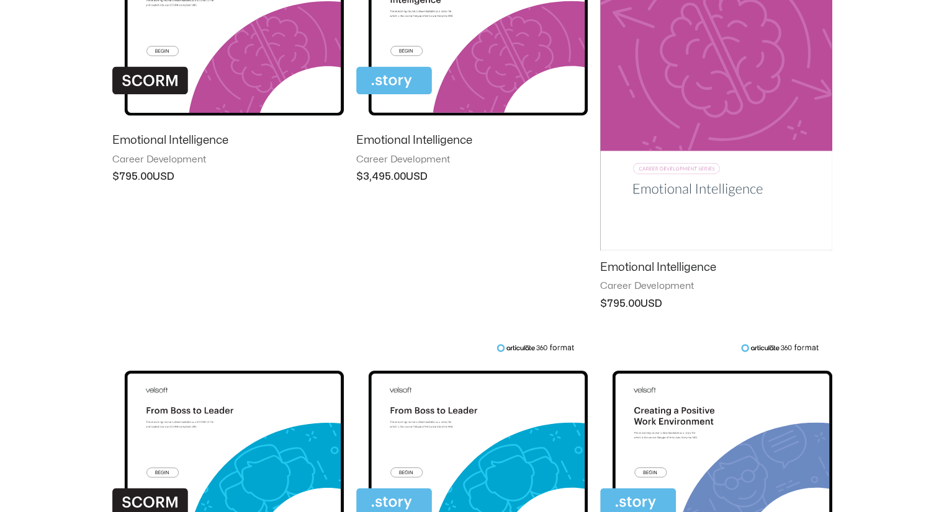
scroll to position [303, 0]
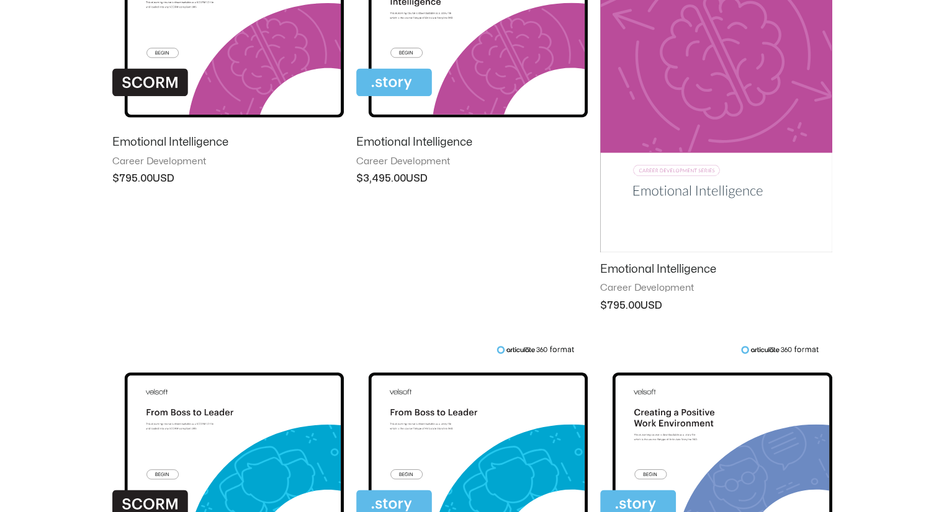
click at [821, 84] on img at bounding box center [715, 88] width 231 height 329
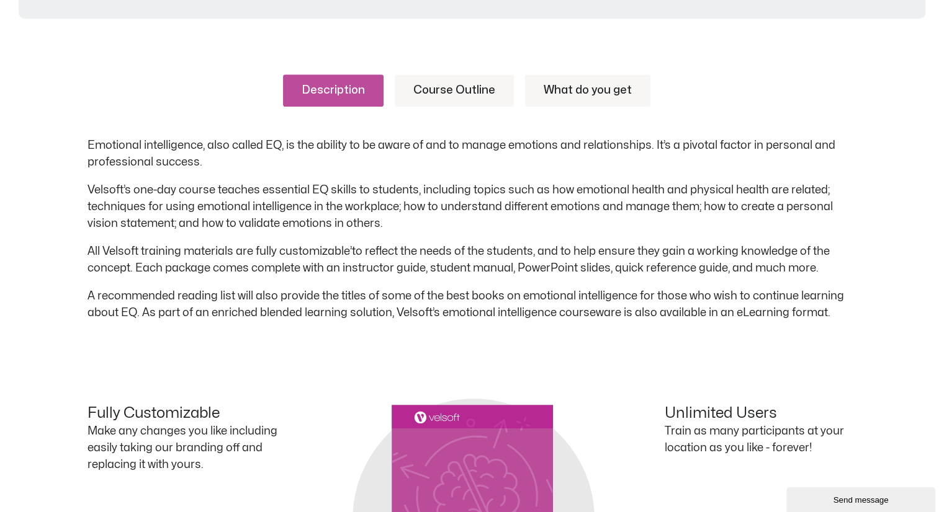
click at [459, 83] on link "Course Outline" at bounding box center [454, 90] width 119 height 32
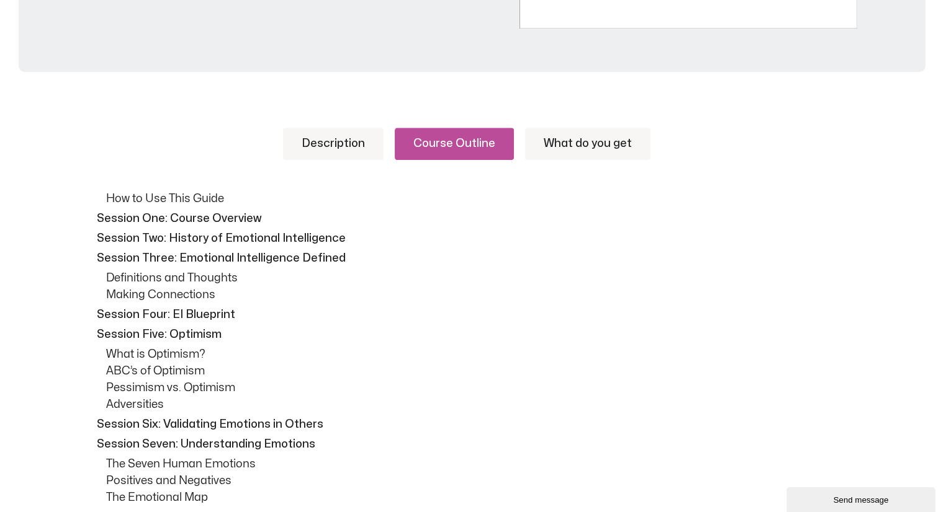
scroll to position [554, 0]
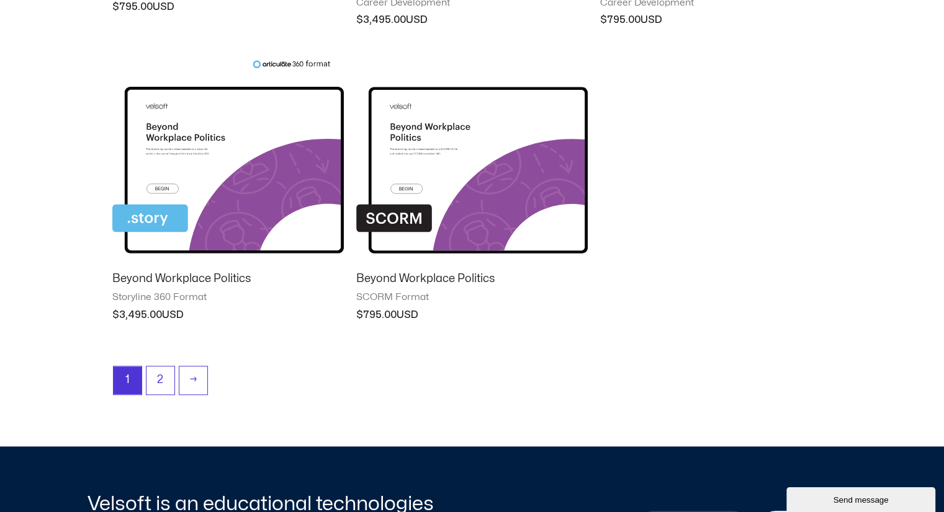
scroll to position [1194, 0]
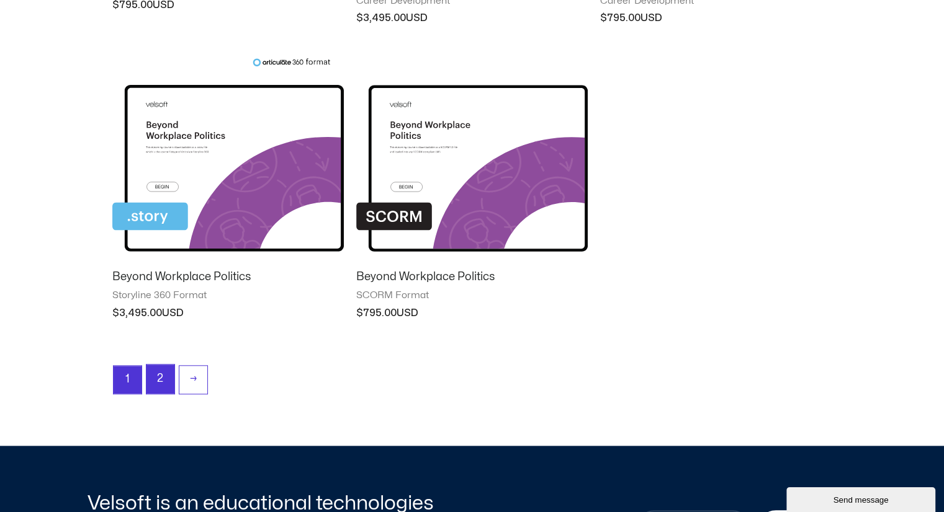
click at [159, 375] on link "2" at bounding box center [160, 379] width 28 height 29
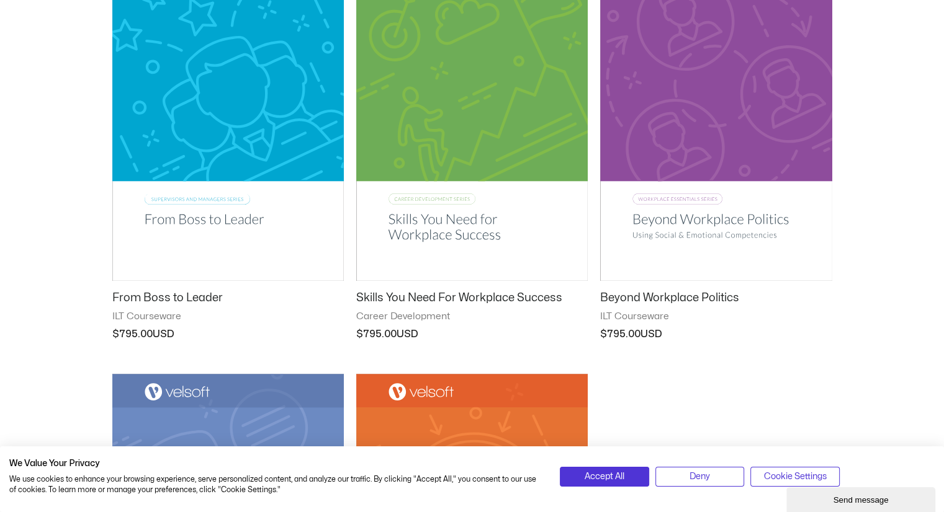
click at [297, 125] on img at bounding box center [227, 116] width 231 height 328
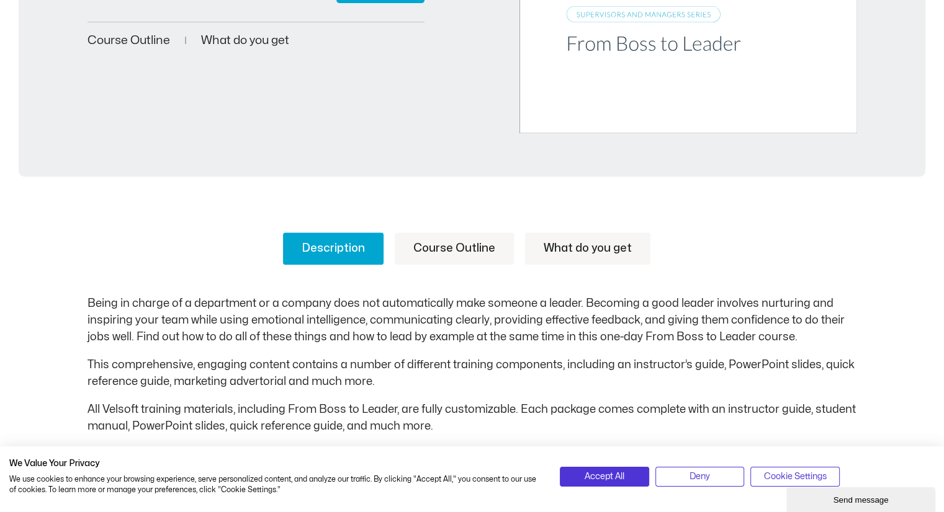
click at [474, 246] on link "Course Outline" at bounding box center [454, 249] width 119 height 32
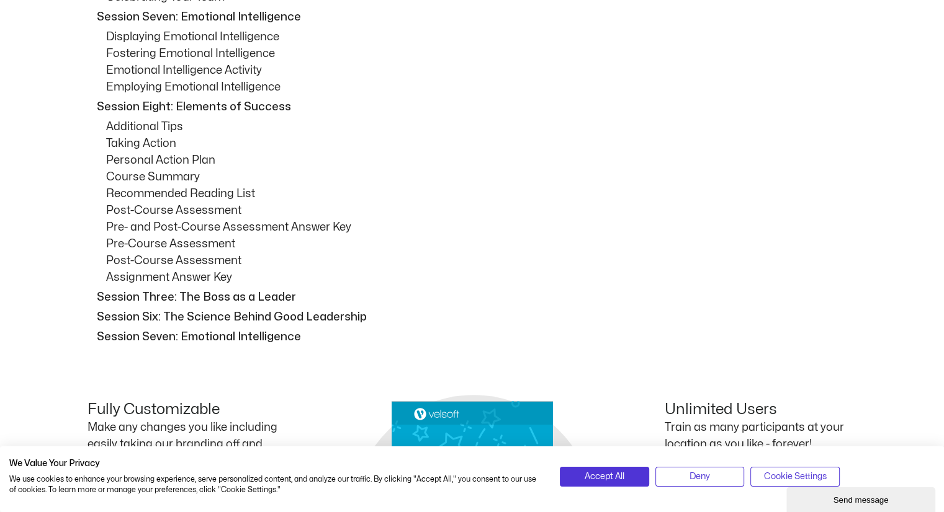
scroll to position [1298, 0]
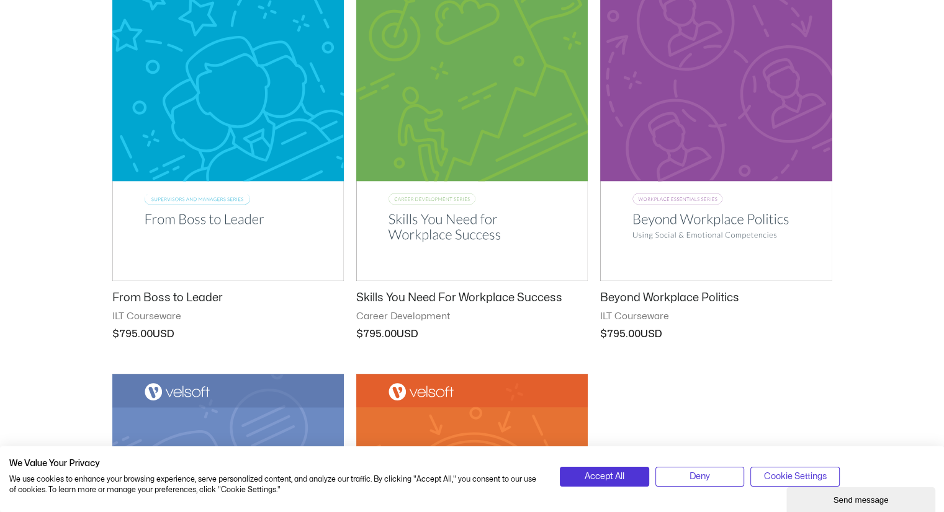
click at [470, 142] on img at bounding box center [471, 116] width 231 height 328
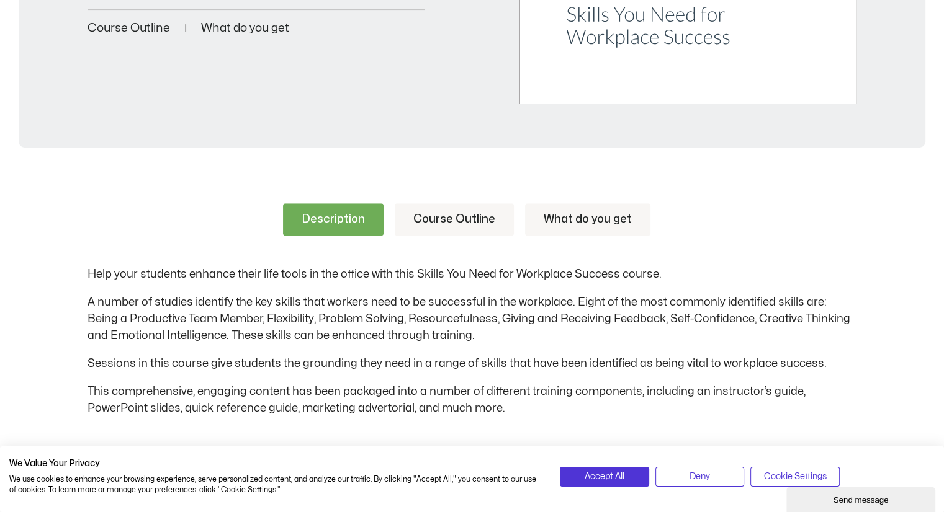
scroll to position [474, 0]
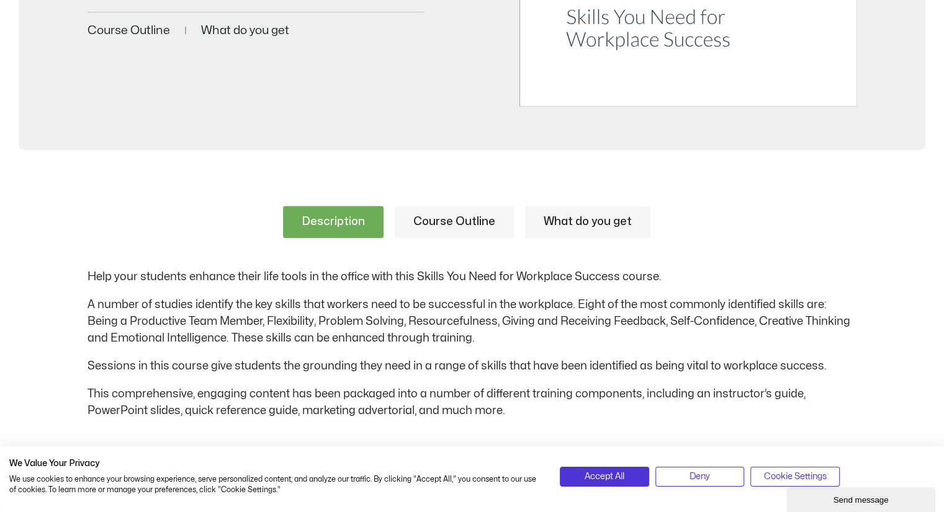
click at [422, 220] on link "Course Outline" at bounding box center [454, 222] width 119 height 32
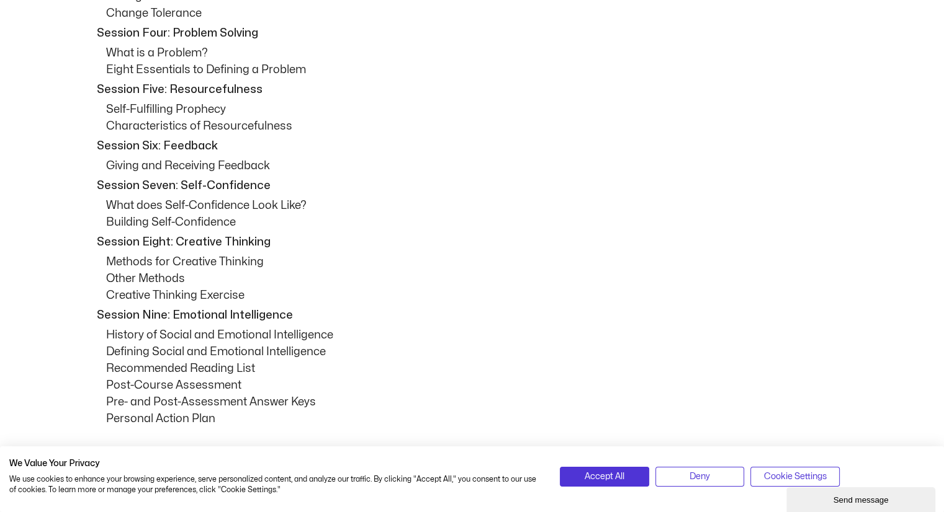
scroll to position [864, 0]
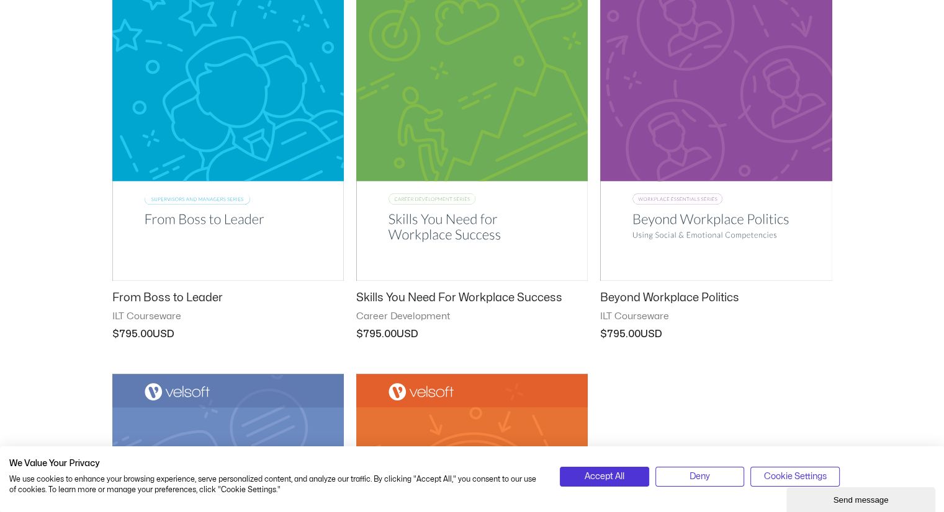
click at [705, 132] on img at bounding box center [715, 116] width 231 height 329
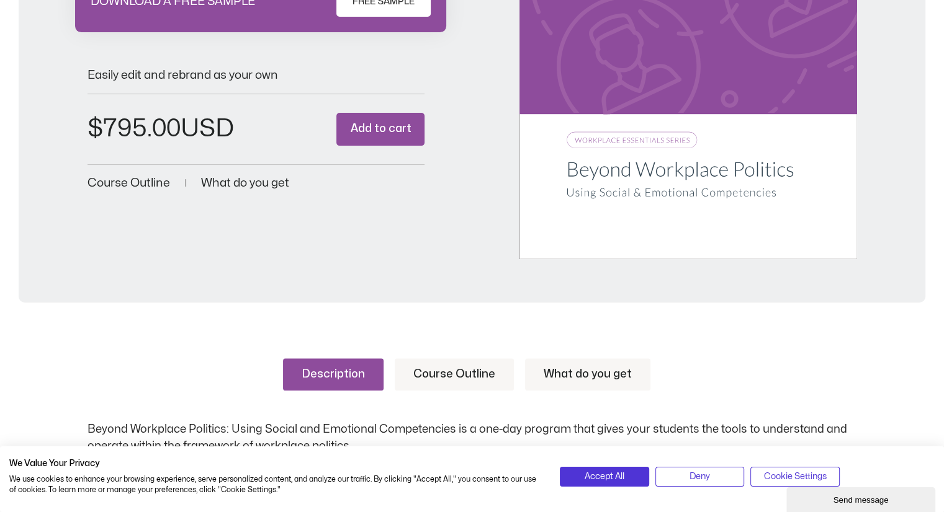
scroll to position [330, 0]
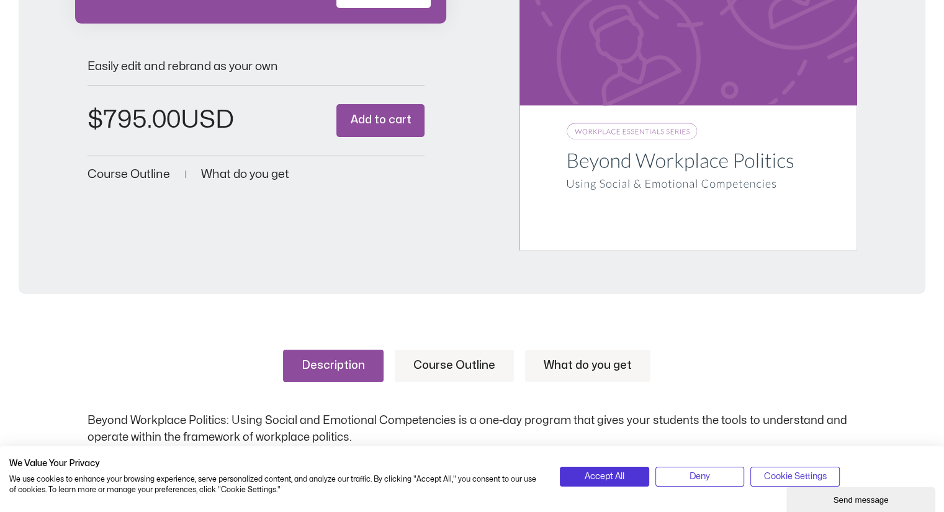
click at [458, 373] on link "Course Outline" at bounding box center [454, 366] width 119 height 32
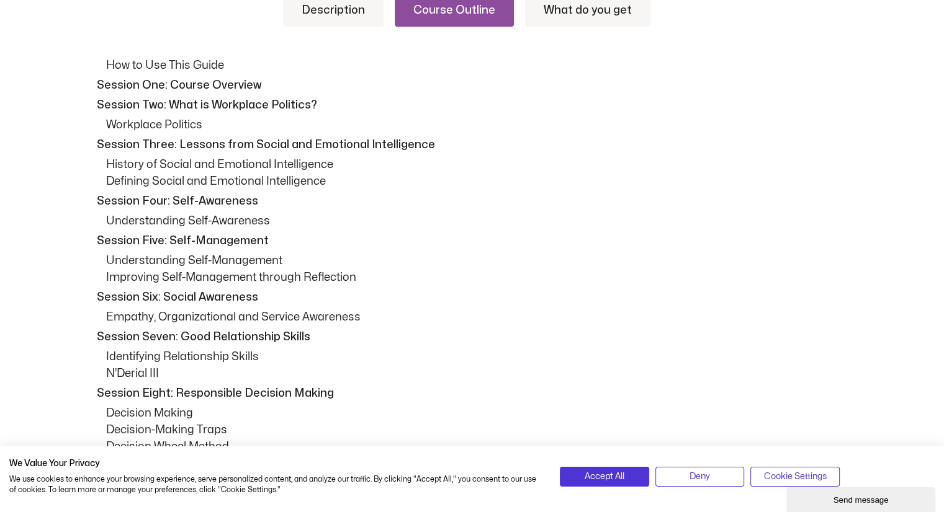
scroll to position [679, 0]
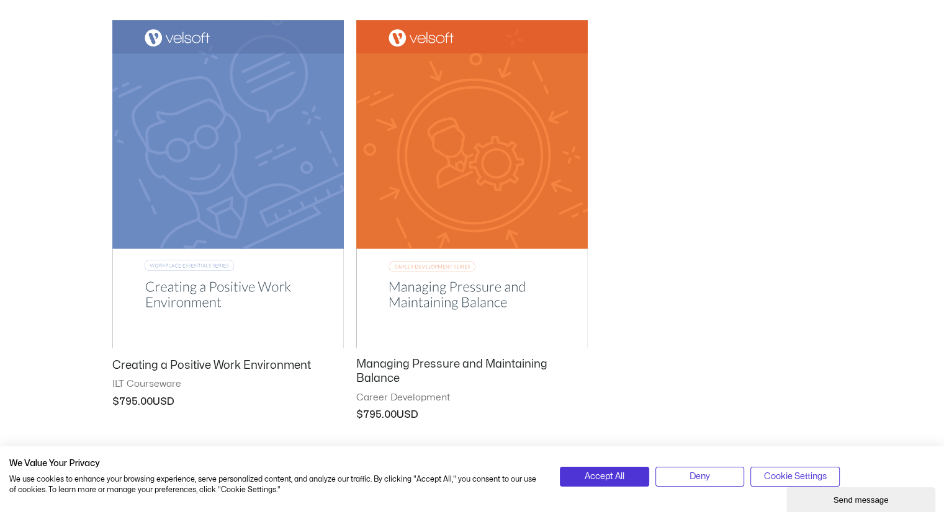
scroll to position [630, 0]
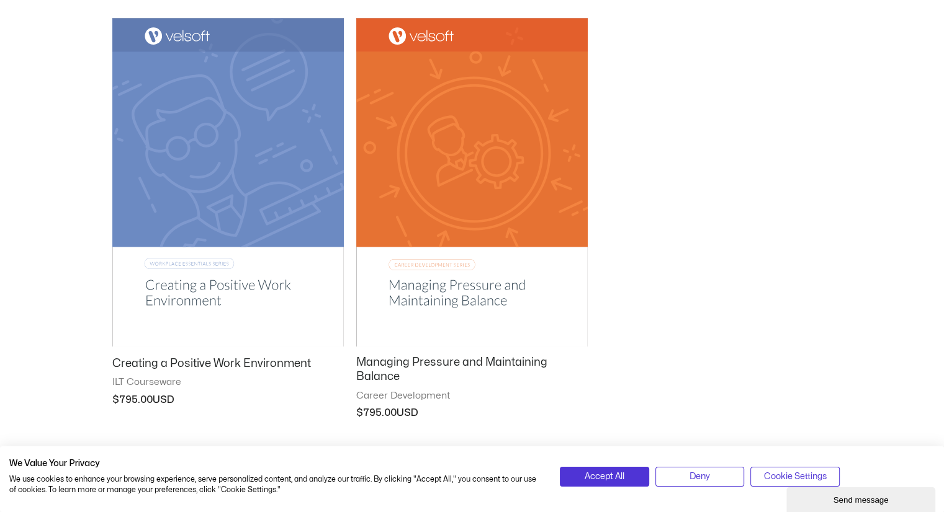
click at [189, 168] on img at bounding box center [227, 182] width 231 height 328
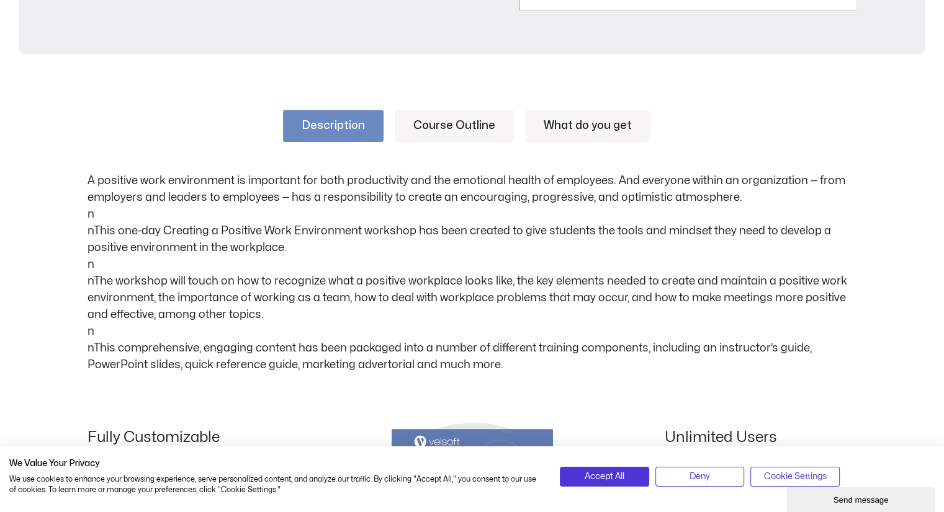
click at [461, 132] on link "Course Outline" at bounding box center [454, 126] width 119 height 32
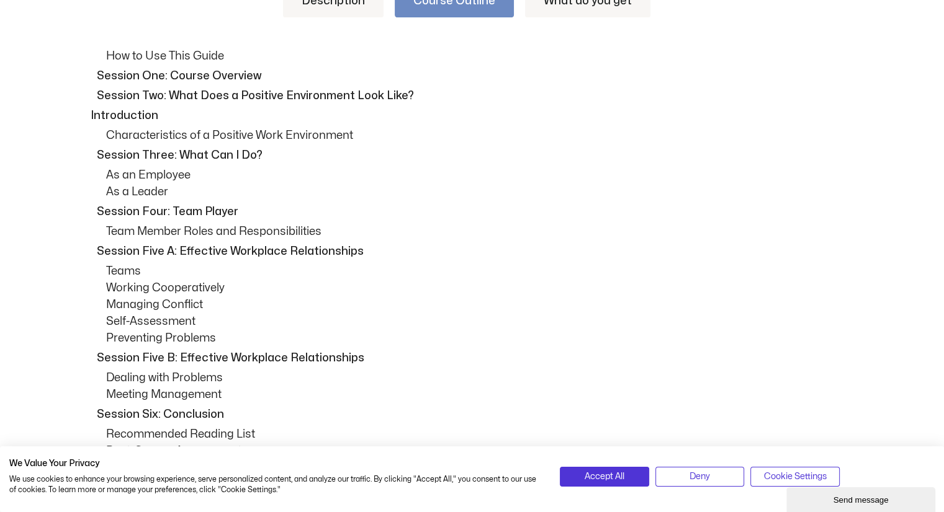
scroll to position [689, 0]
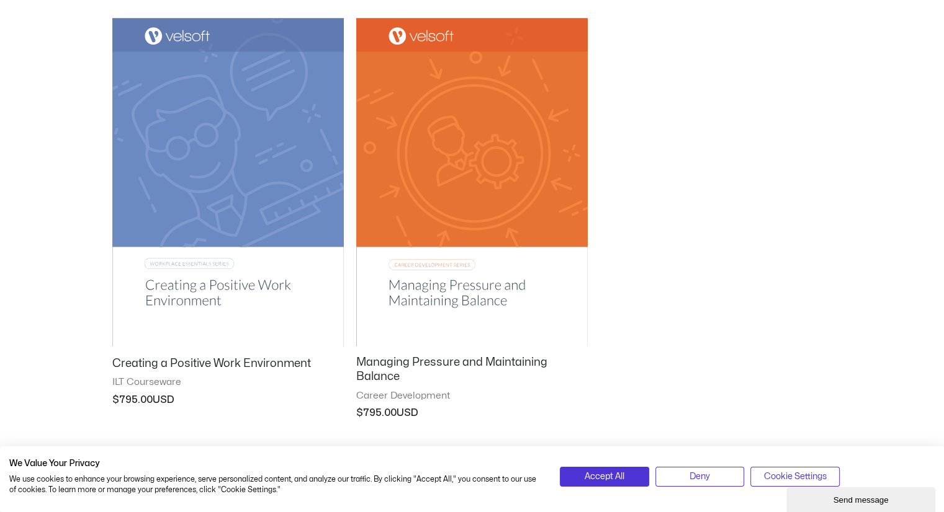
click at [544, 192] on img at bounding box center [471, 182] width 231 height 328
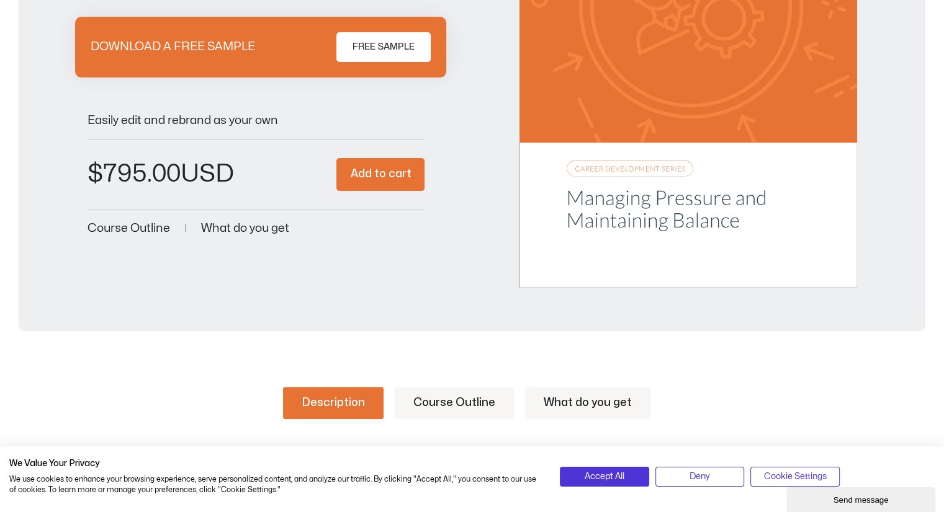
scroll to position [291, 0]
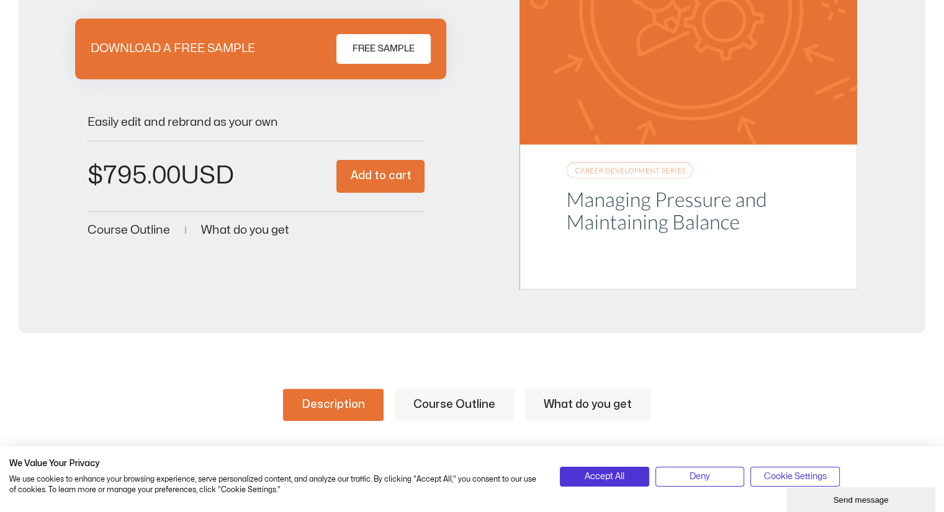
click at [460, 399] on link "Course Outline" at bounding box center [454, 405] width 119 height 32
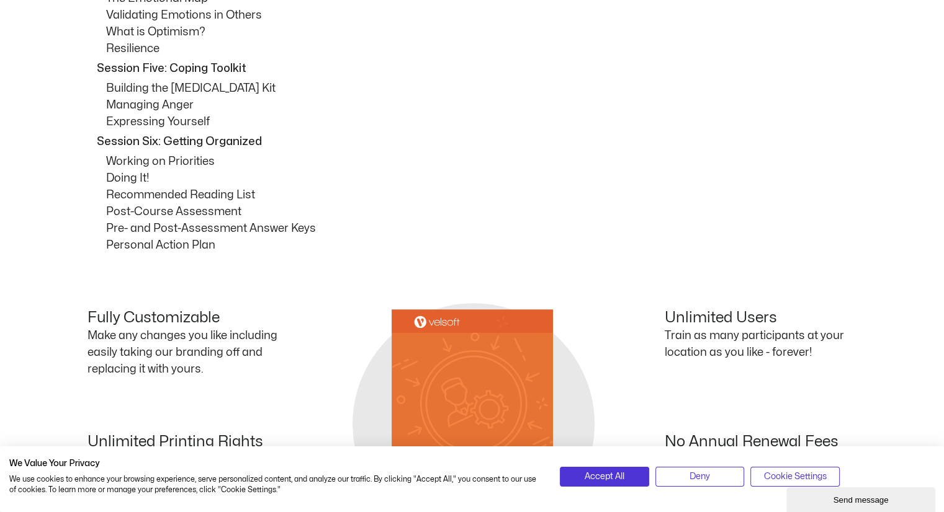
scroll to position [0, 0]
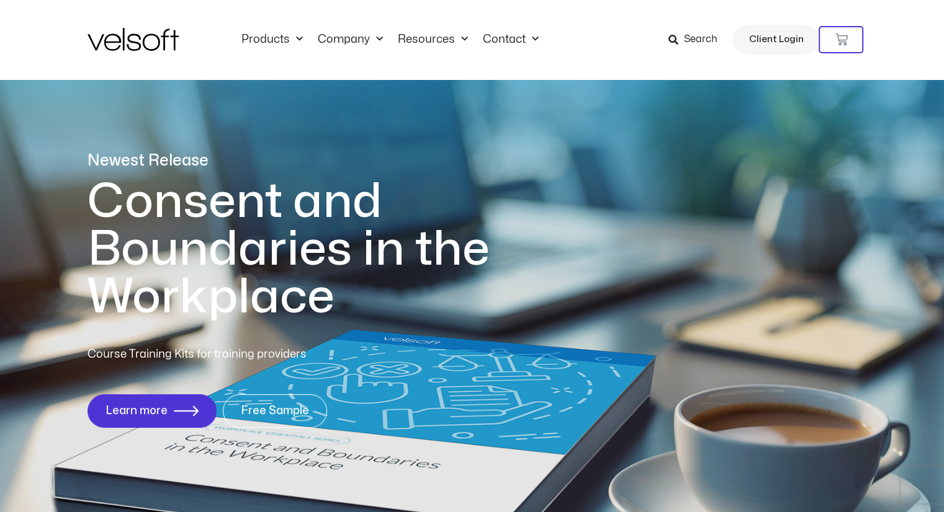
click at [687, 37] on span "Search" at bounding box center [700, 40] width 34 height 16
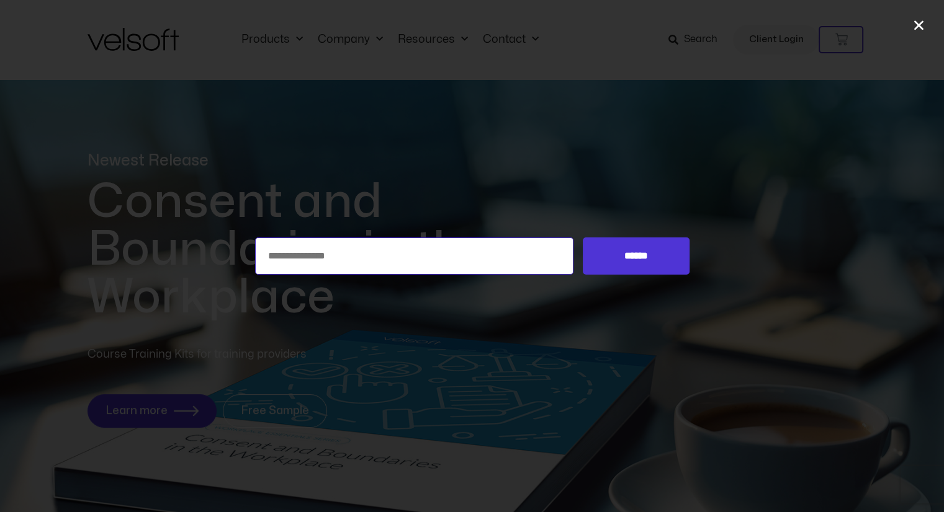
click at [395, 256] on input "Search for:" at bounding box center [414, 256] width 319 height 37
type input "**********"
click at [583, 238] on input "******" at bounding box center [636, 256] width 106 height 37
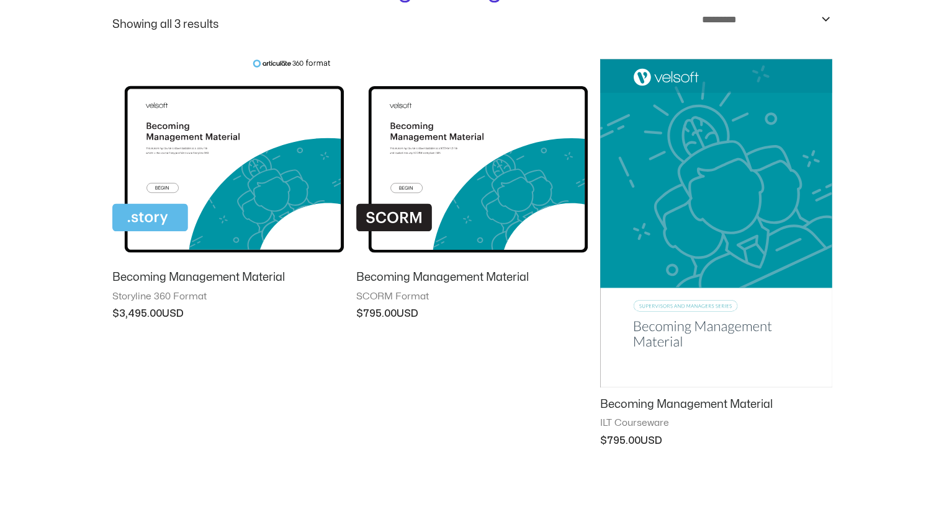
click at [772, 225] on img at bounding box center [715, 223] width 231 height 329
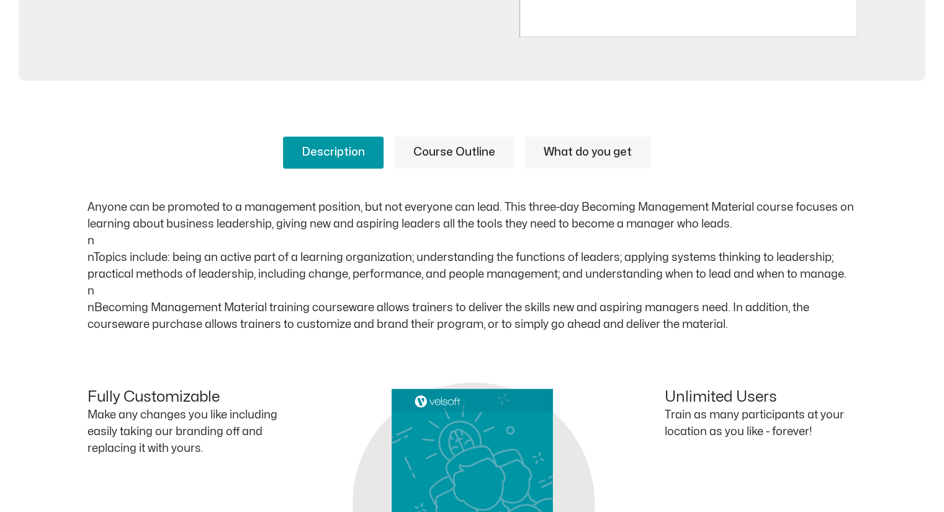
click at [484, 154] on link "Course Outline" at bounding box center [454, 152] width 119 height 32
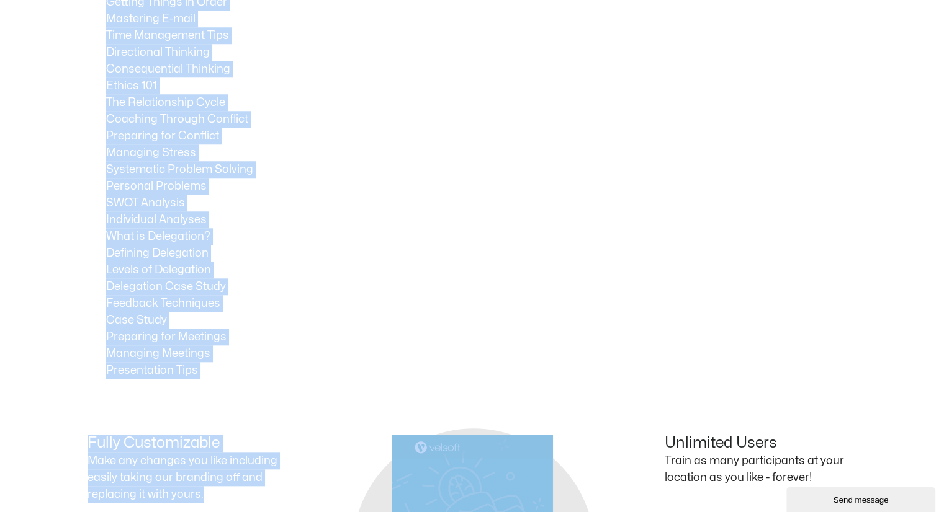
scroll to position [1206, 0]
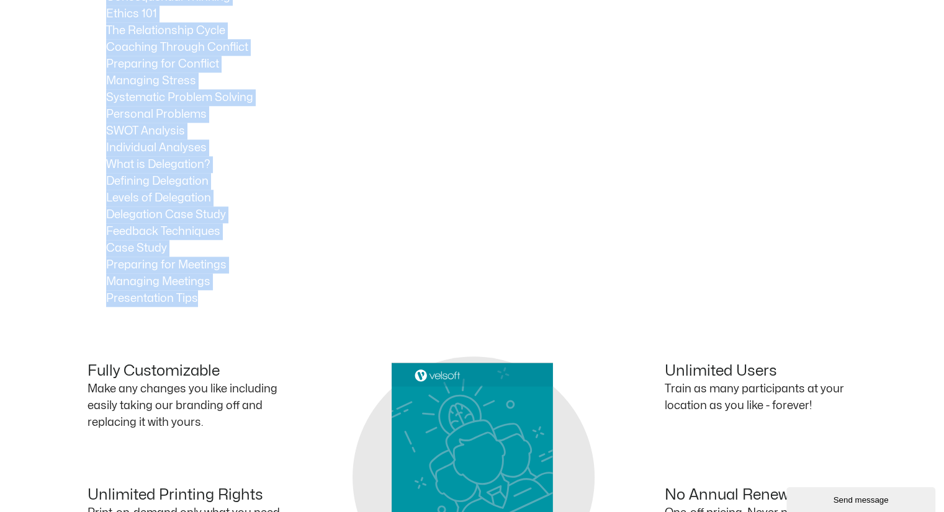
drag, startPoint x: 102, startPoint y: 198, endPoint x: 239, endPoint y: 303, distance: 173.0
copy div "What is a Learning Organization? Are You a Lifelong Learner? What is Personal M…"
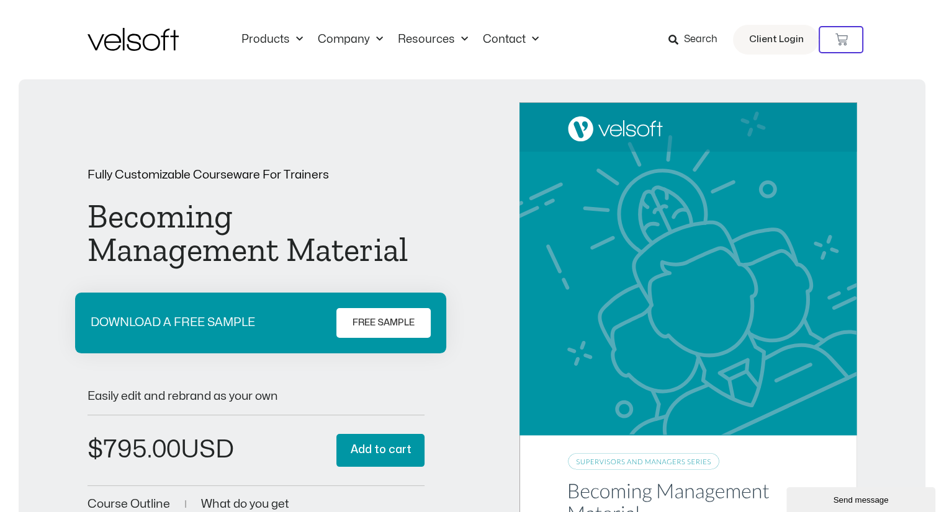
click at [698, 33] on span "Search" at bounding box center [700, 40] width 34 height 16
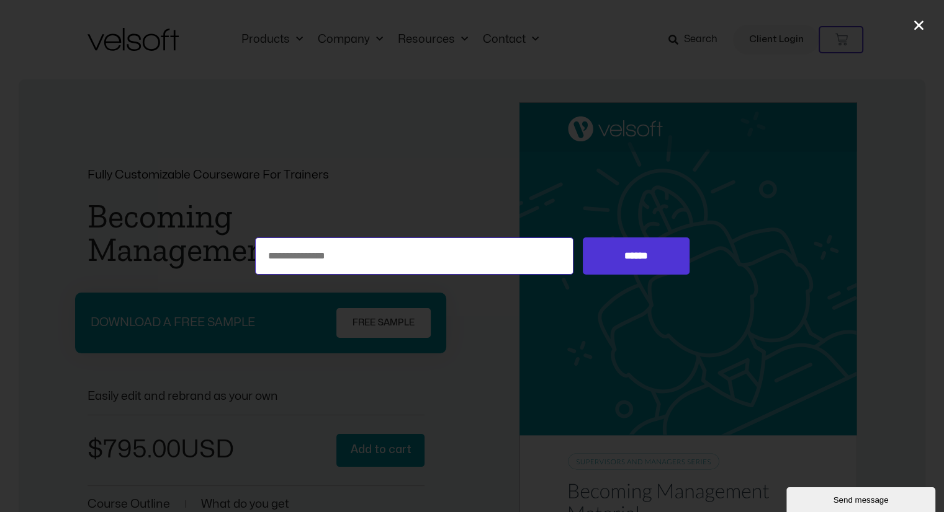
click at [462, 251] on input "Search for:" at bounding box center [414, 256] width 319 height 37
type input "**********"
click at [625, 265] on input "******" at bounding box center [636, 256] width 106 height 37
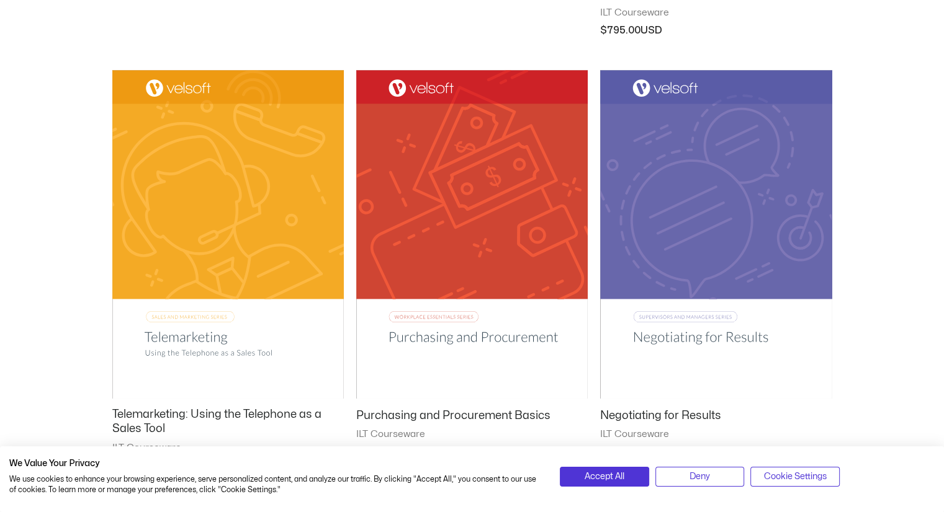
scroll to position [632, 0]
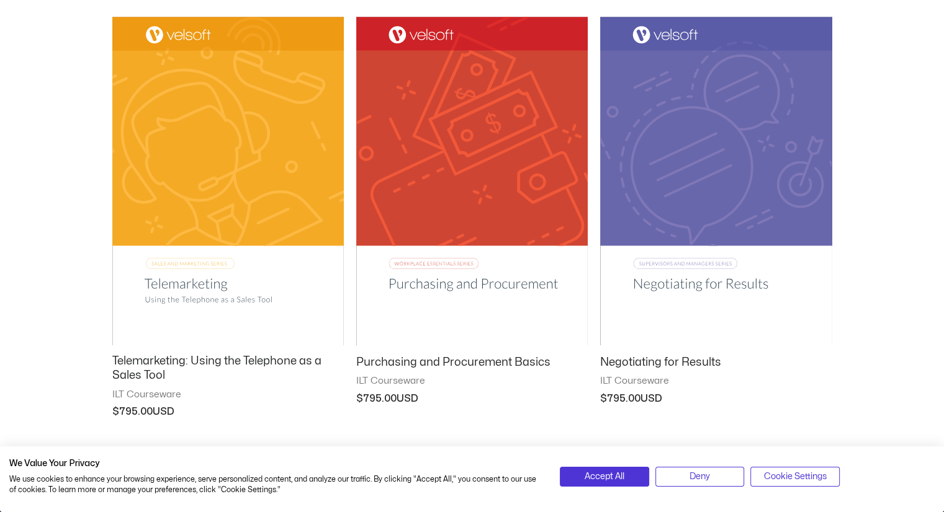
click at [757, 194] on img at bounding box center [715, 181] width 231 height 329
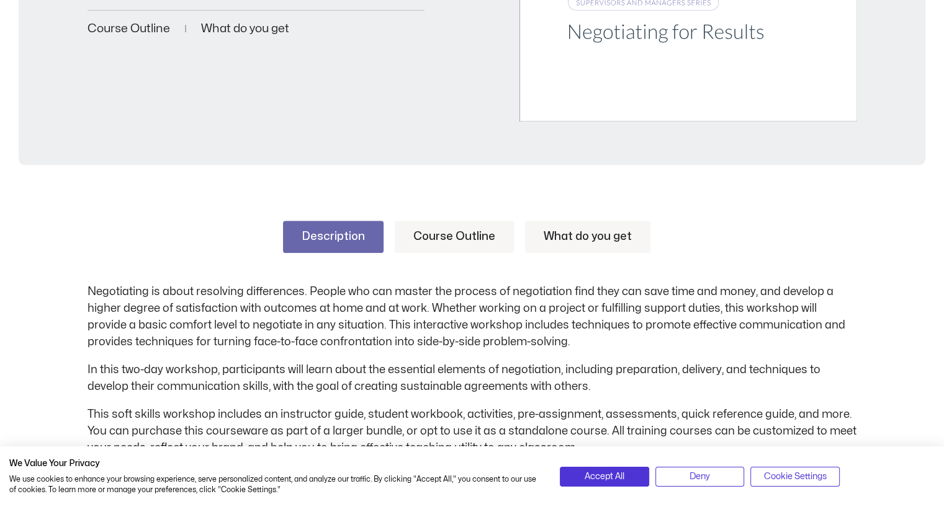
click at [484, 243] on link "Course Outline" at bounding box center [454, 237] width 119 height 32
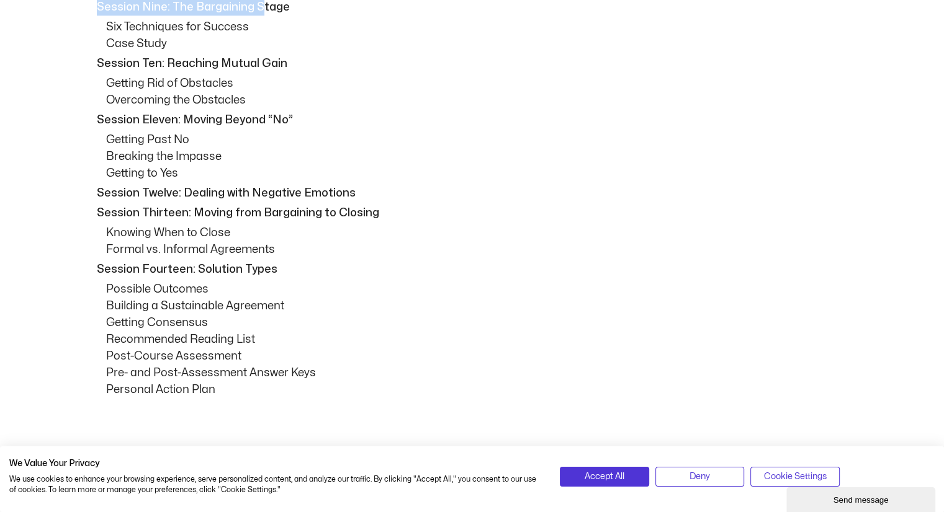
scroll to position [1295, 0]
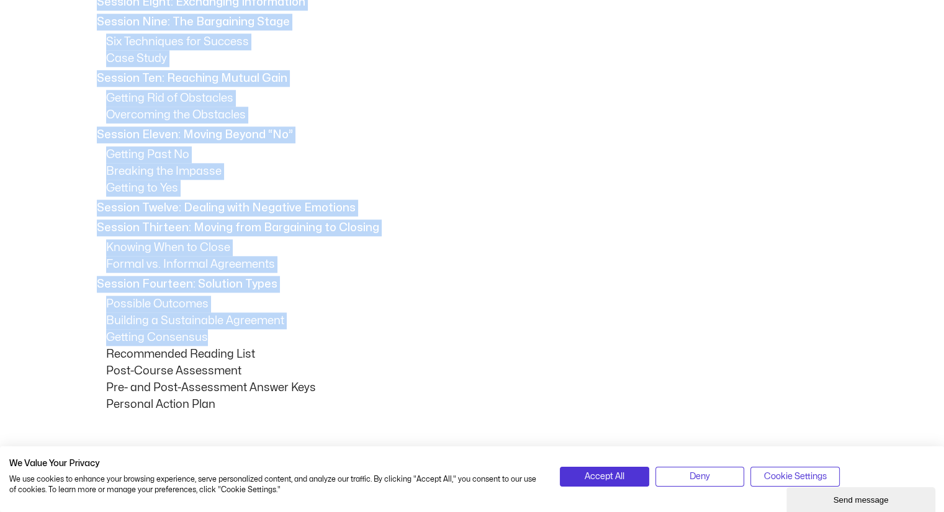
drag, startPoint x: 91, startPoint y: 113, endPoint x: 277, endPoint y: 343, distance: 295.6
copy div "Loremip Dol: Sitame Consecte Adipisc Eli: Sedd ei Temporincid? Utlabore Etdolor…"
